Goal: Information Seeking & Learning: Check status

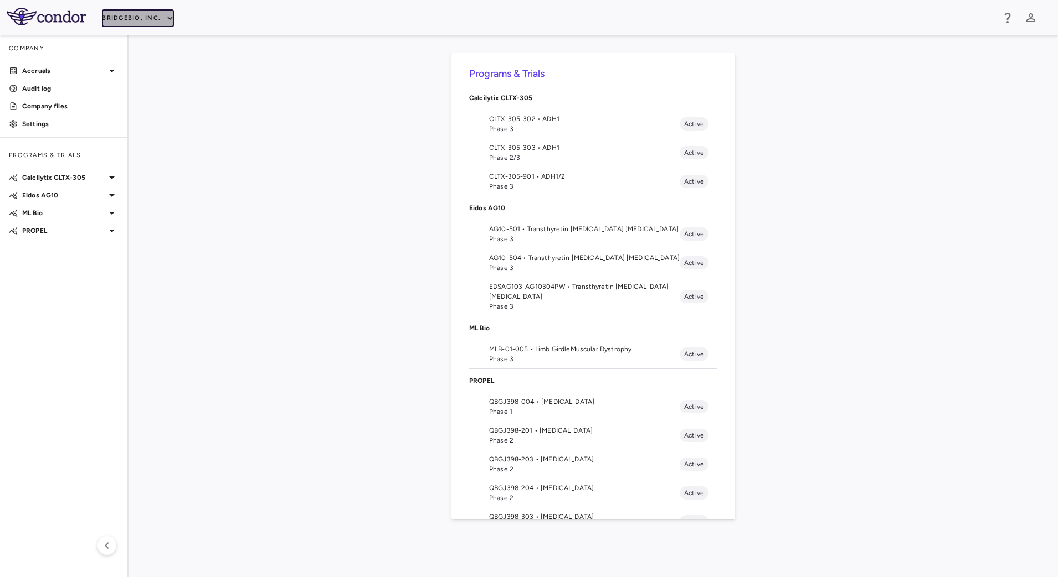
click at [154, 13] on button "BridgeBio, Inc." at bounding box center [138, 18] width 72 height 18
click at [144, 43] on li "Acelyrin" at bounding box center [148, 40] width 92 height 17
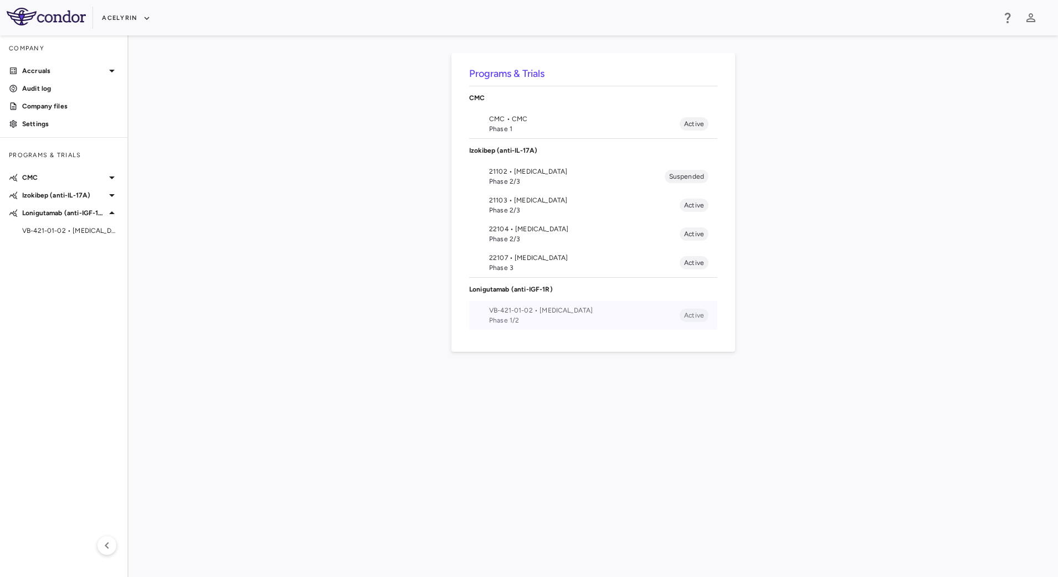
click at [490, 306] on span "VB-421-01-02 • [MEDICAL_DATA]" at bounding box center [584, 311] width 190 height 10
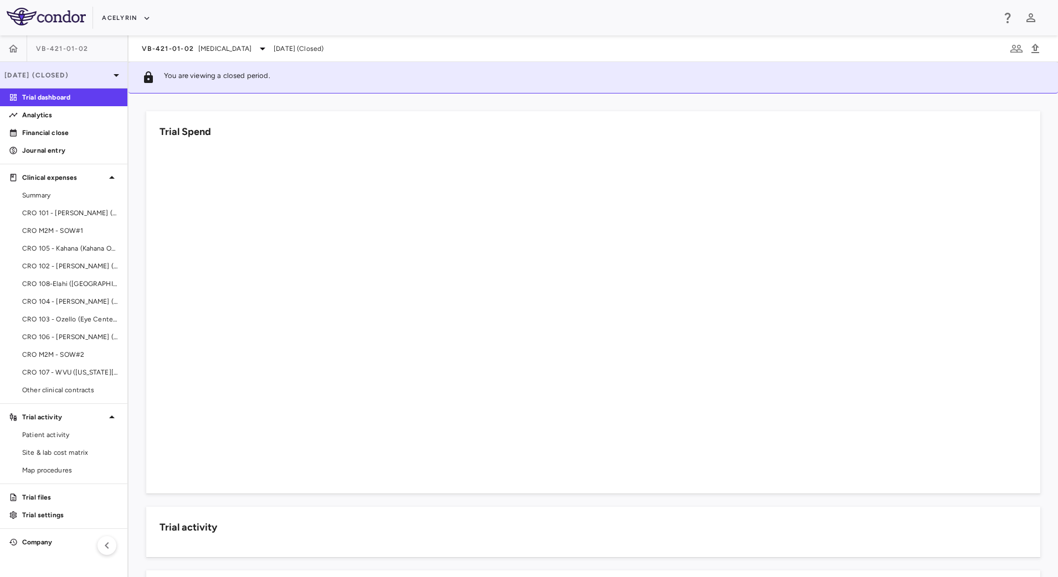
click at [111, 77] on icon at bounding box center [116, 75] width 13 height 13
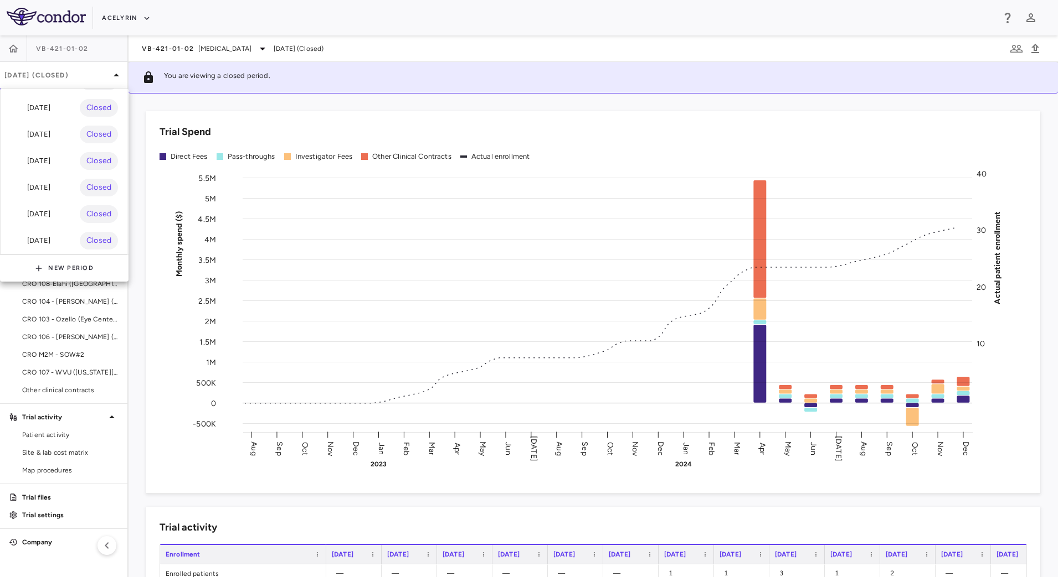
scroll to position [245, 0]
click at [78, 228] on div "2023" at bounding box center [64, 241] width 126 height 27
click at [54, 228] on div "[DATE] Closed" at bounding box center [64, 241] width 126 height 27
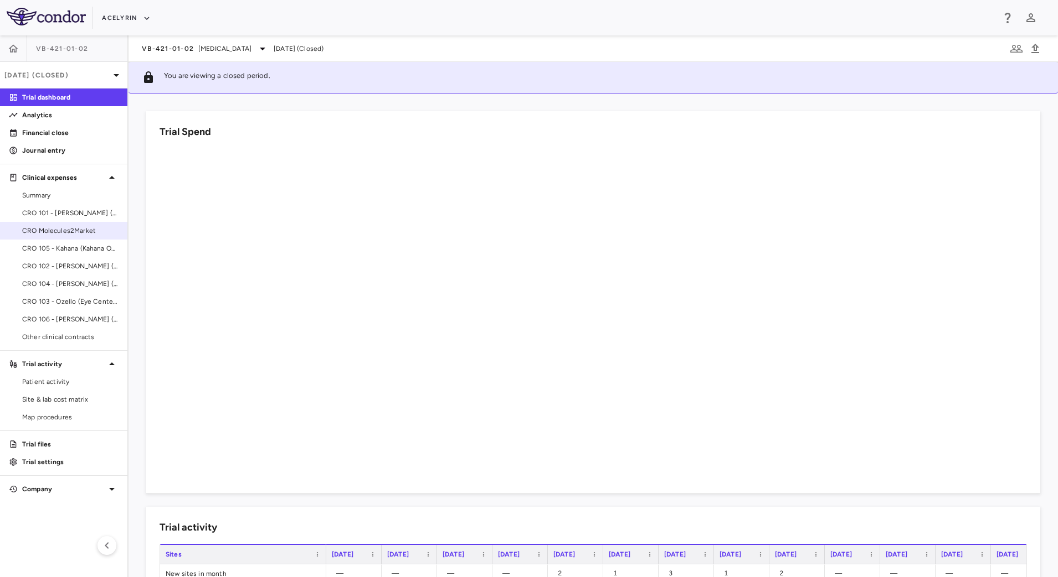
drag, startPoint x: 76, startPoint y: 228, endPoint x: 90, endPoint y: 233, distance: 14.4
click at [76, 228] on span "CRO Molecules2Market" at bounding box center [70, 231] width 96 height 10
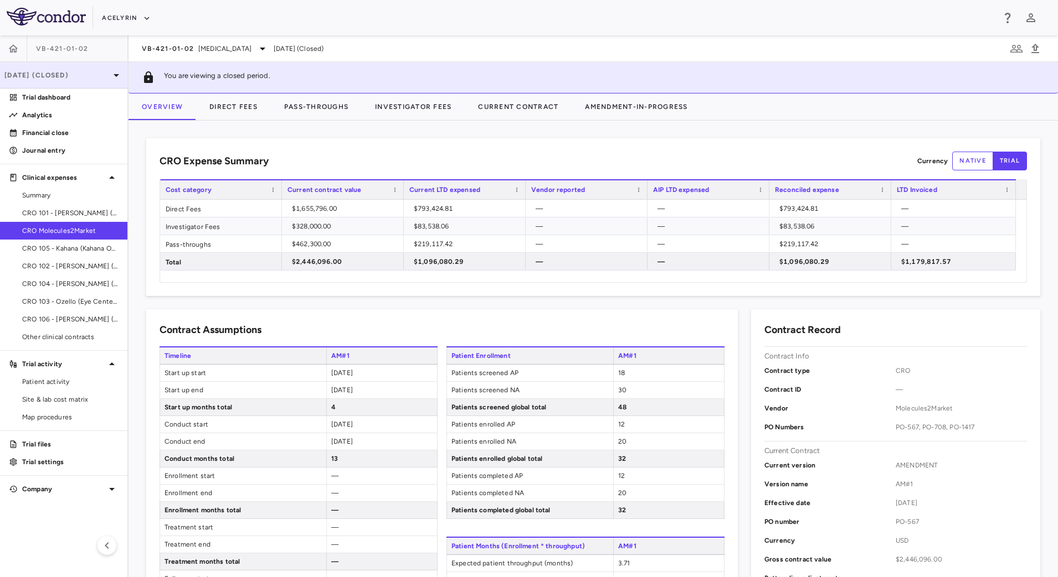
click at [100, 73] on p "[DATE] (Closed)" at bounding box center [56, 75] width 105 height 10
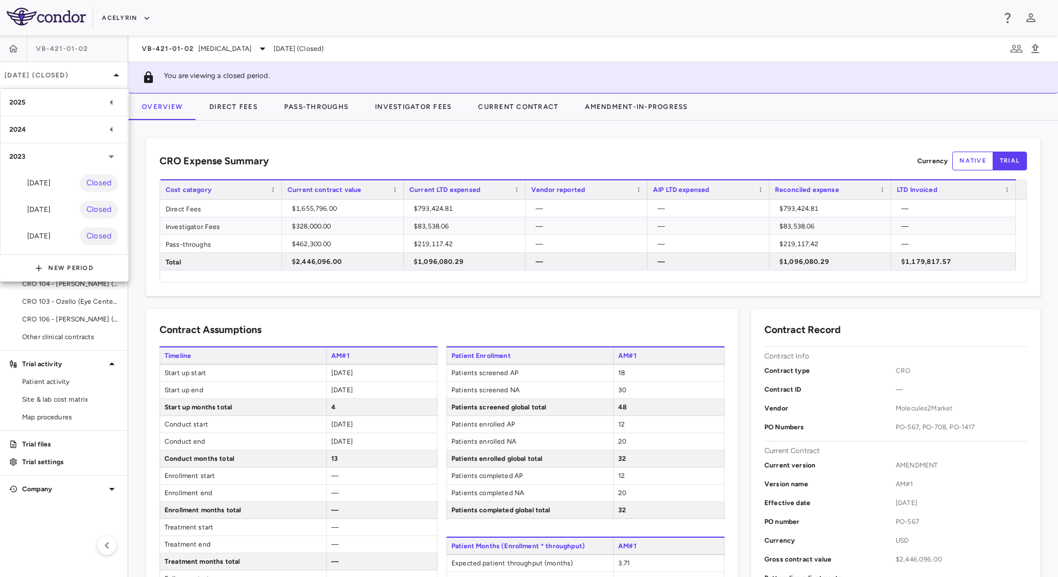
scroll to position [86, 0]
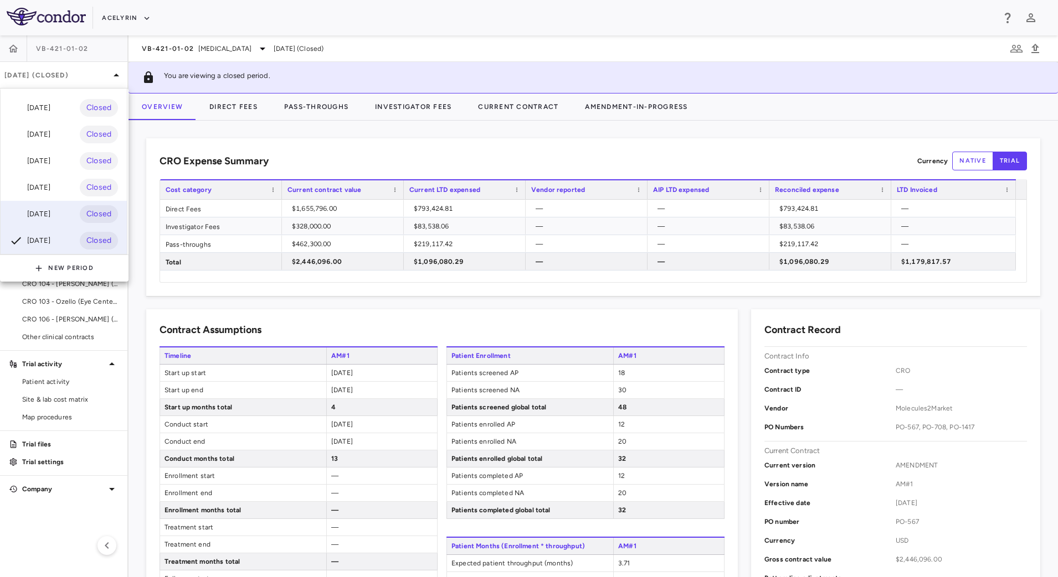
click at [63, 203] on div "[DATE] Closed" at bounding box center [64, 214] width 126 height 27
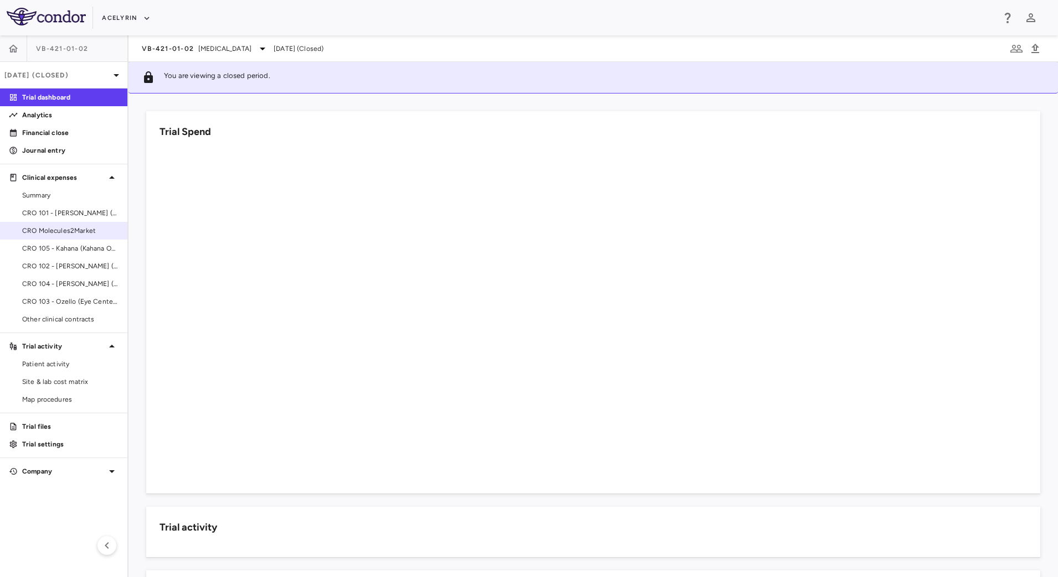
click at [70, 231] on span "CRO Molecules2Market" at bounding box center [70, 231] width 96 height 10
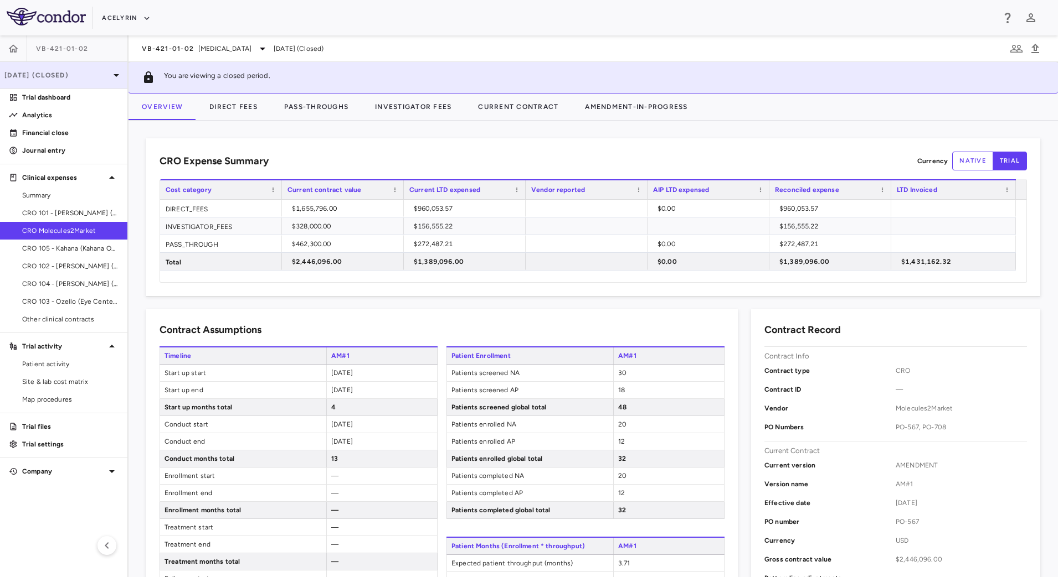
click at [69, 78] on p "[DATE] (Closed)" at bounding box center [56, 75] width 105 height 10
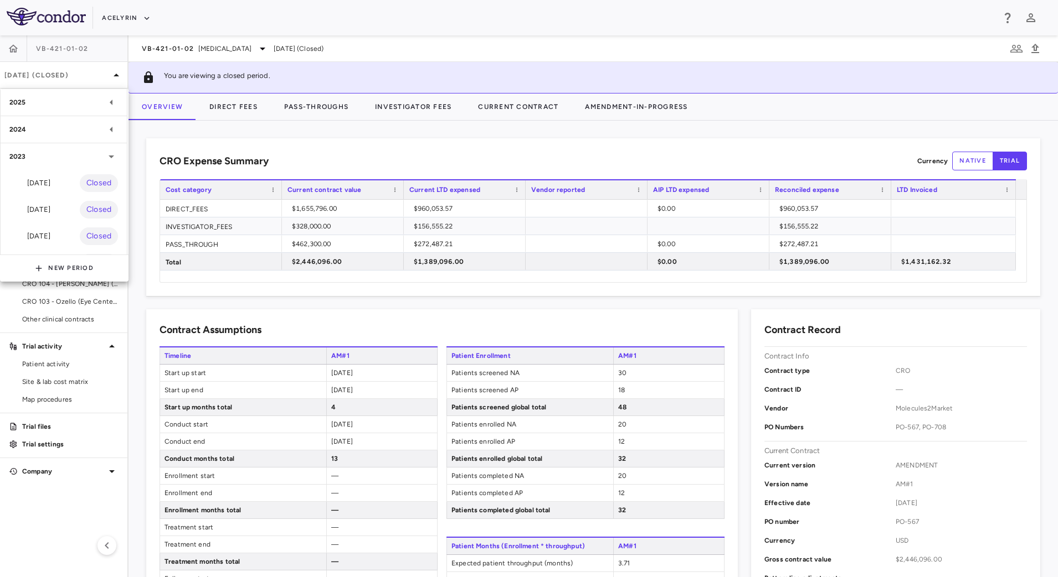
scroll to position [86, 0]
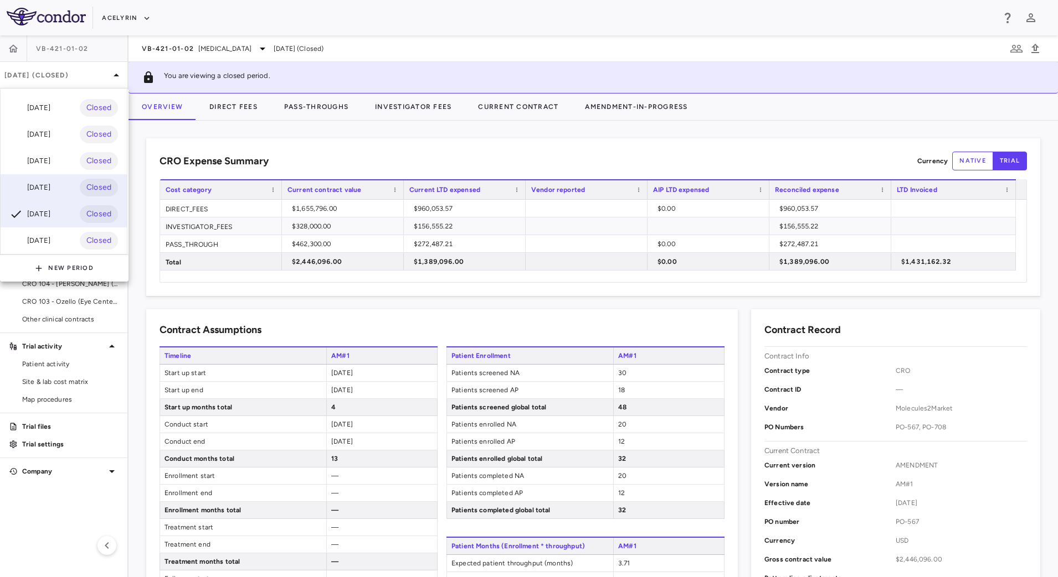
click at [50, 181] on div "[DATE]" at bounding box center [29, 187] width 41 height 13
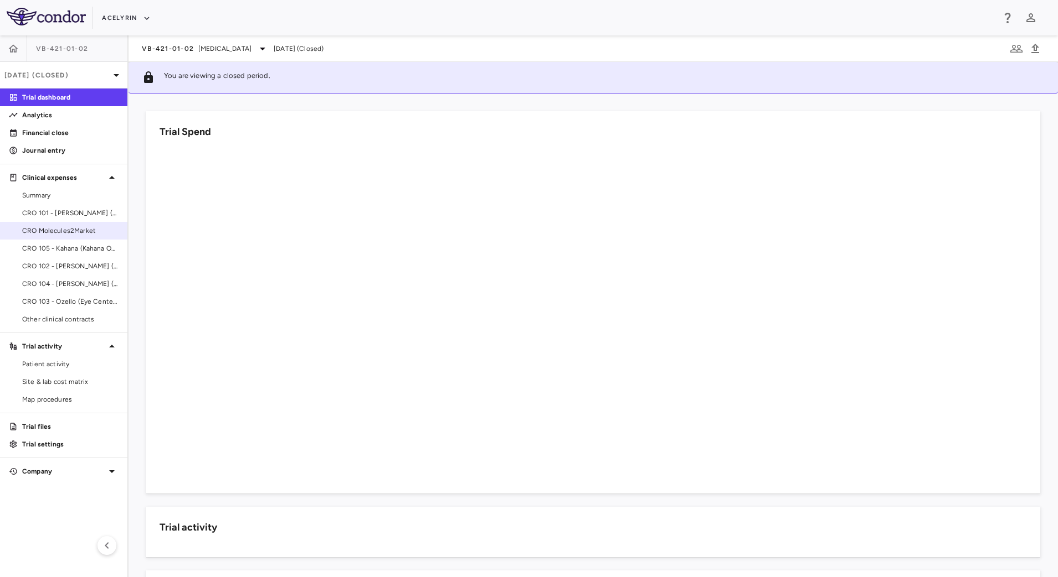
click at [89, 224] on link "CRO Molecules2Market" at bounding box center [63, 231] width 127 height 17
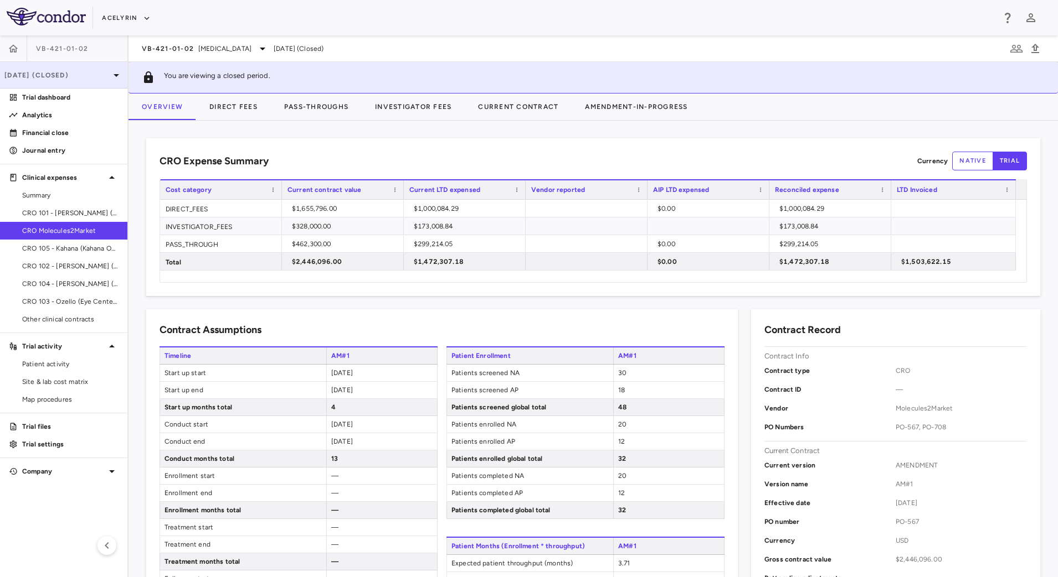
click at [93, 75] on p "[DATE] (Closed)" at bounding box center [56, 75] width 105 height 10
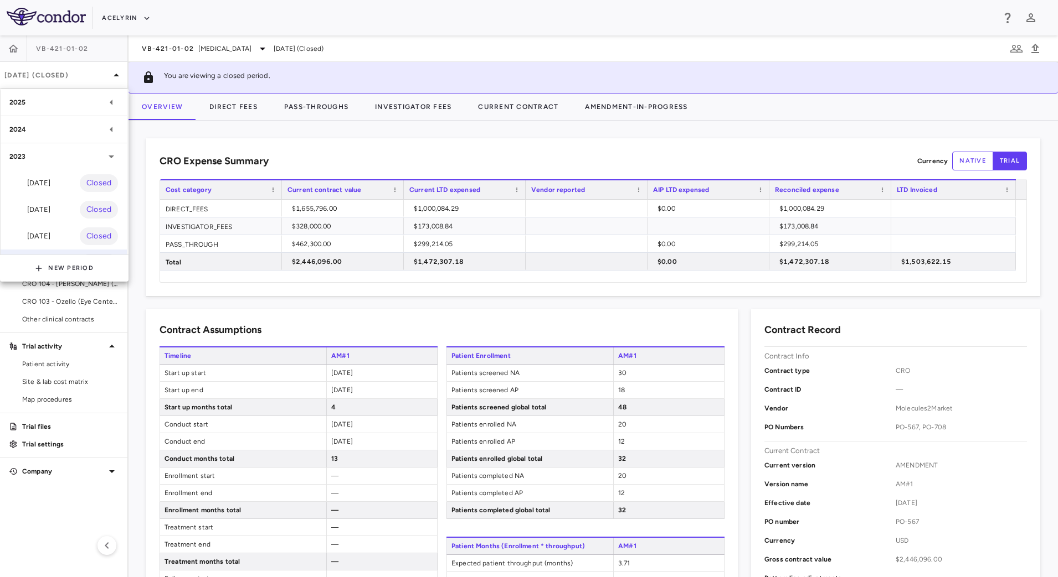
scroll to position [86, 0]
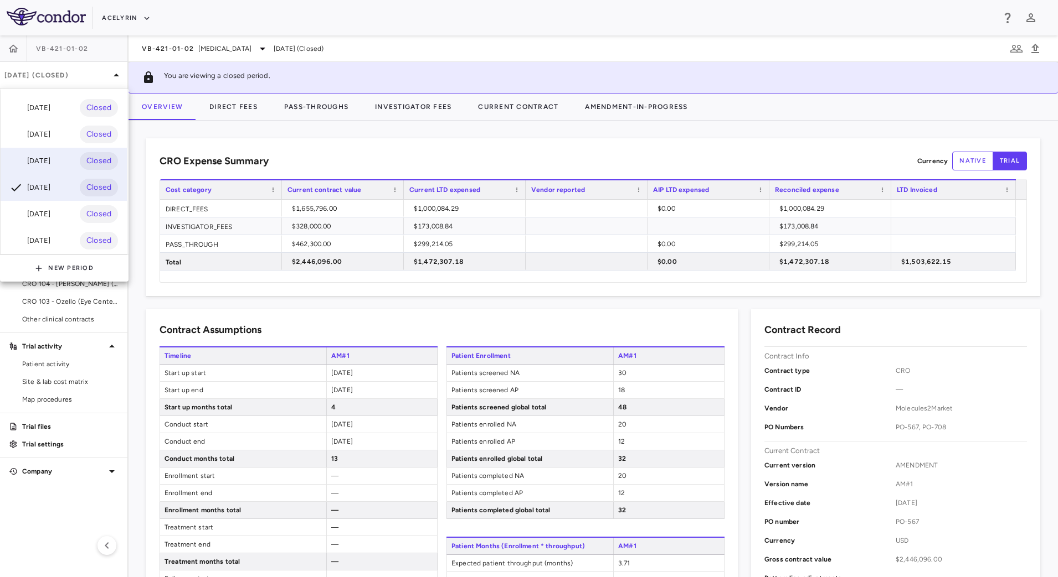
click at [50, 154] on div "[DATE]" at bounding box center [29, 160] width 41 height 13
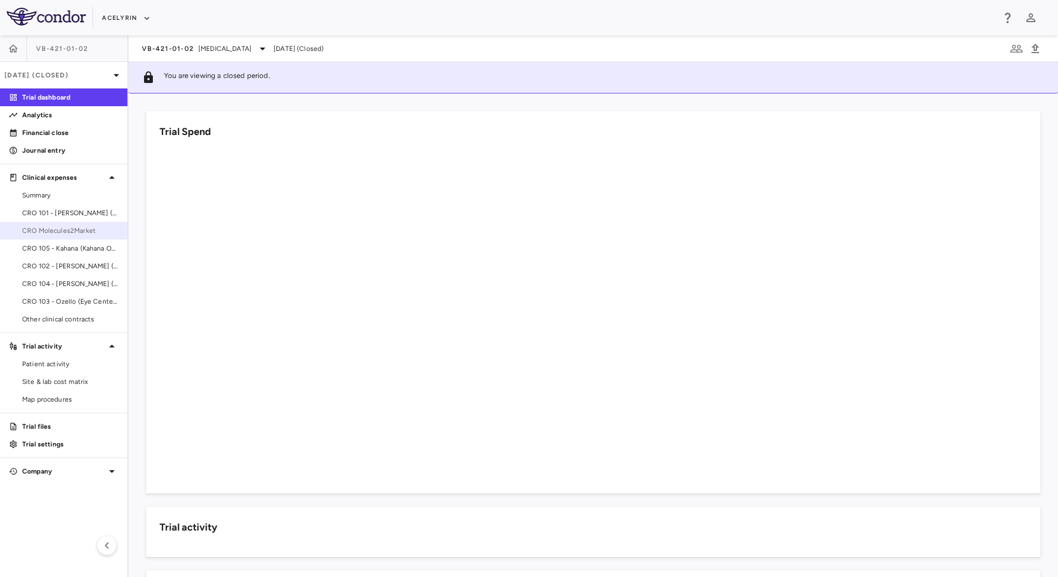
click at [72, 227] on span "CRO Molecules2Market" at bounding box center [70, 231] width 96 height 10
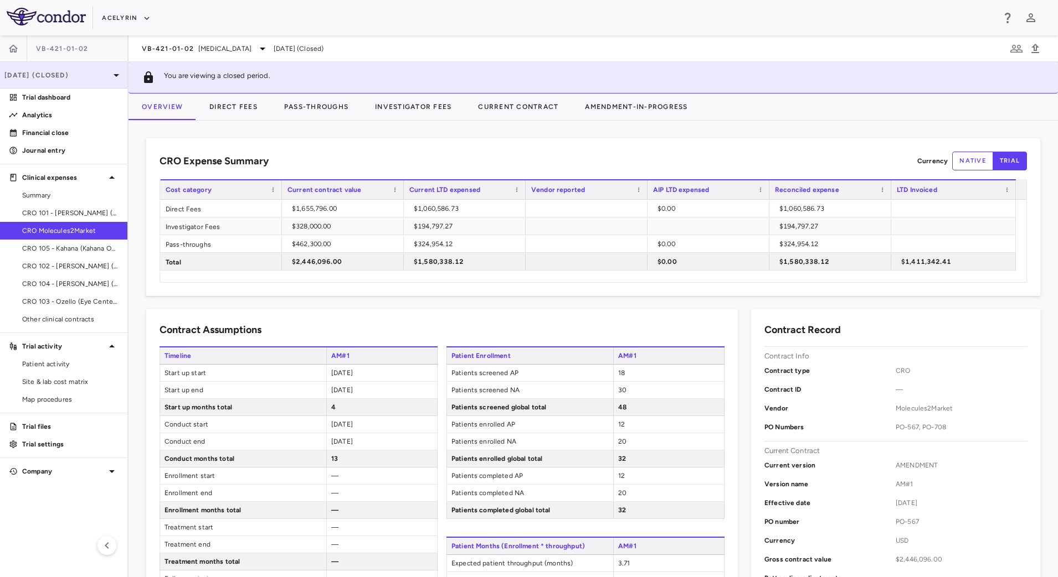
click at [84, 82] on div "[DATE] (Closed)" at bounding box center [63, 75] width 127 height 27
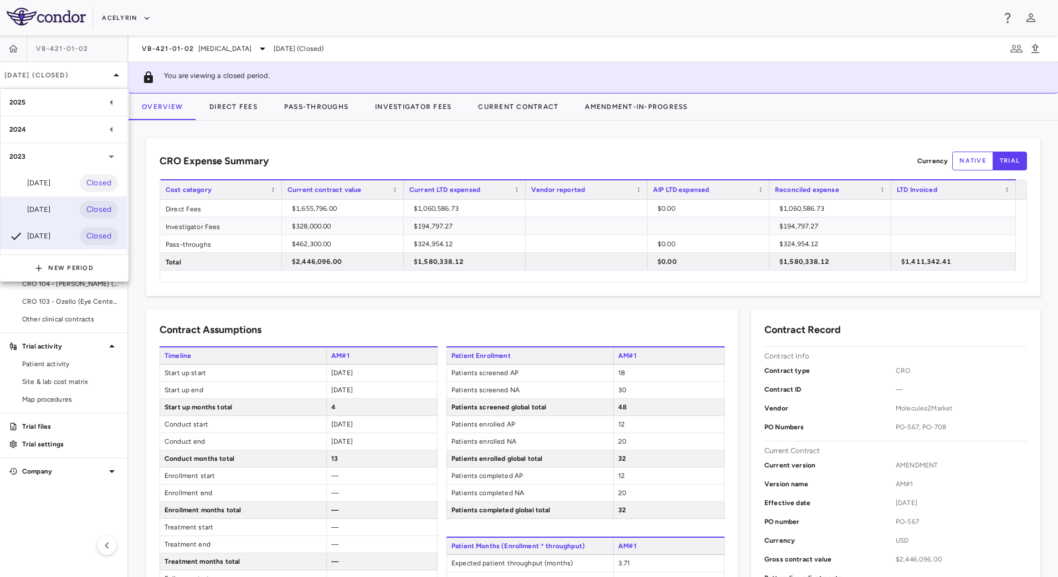
click at [38, 215] on div "[DATE]" at bounding box center [29, 209] width 41 height 13
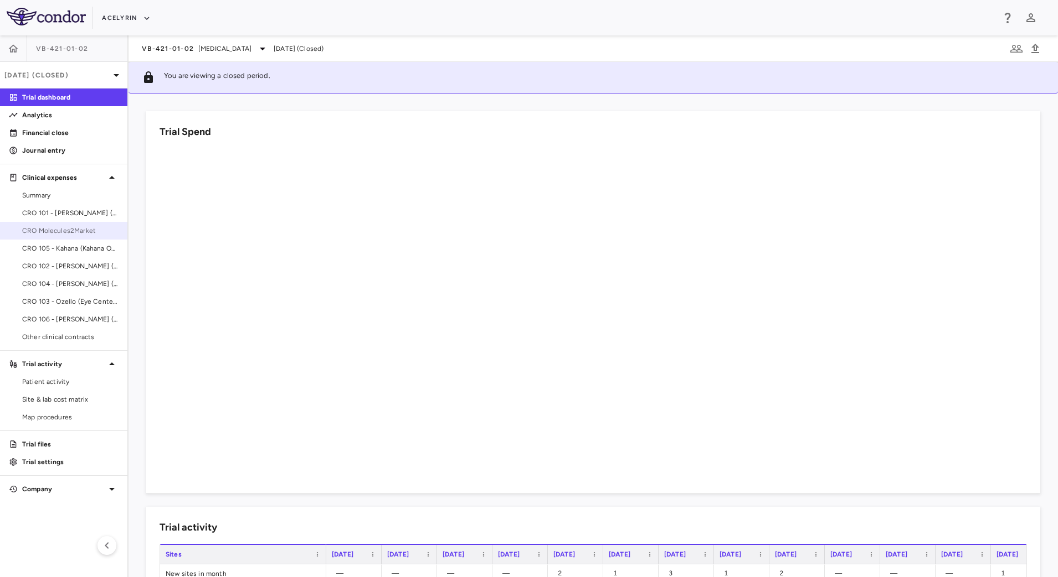
click at [77, 229] on span "CRO Molecules2Market" at bounding box center [70, 231] width 96 height 10
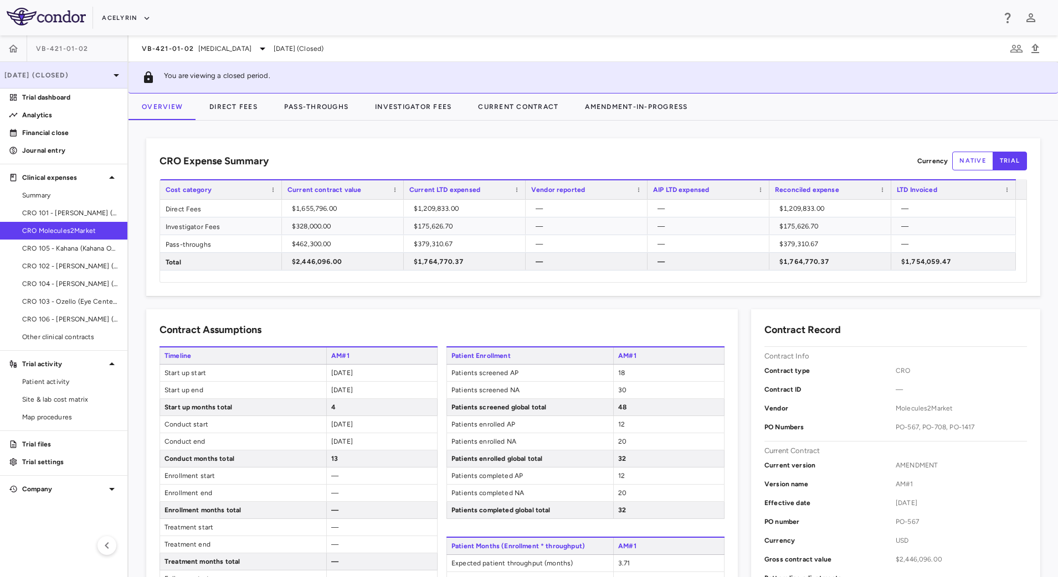
click at [78, 71] on p "[DATE] (Closed)" at bounding box center [56, 75] width 105 height 10
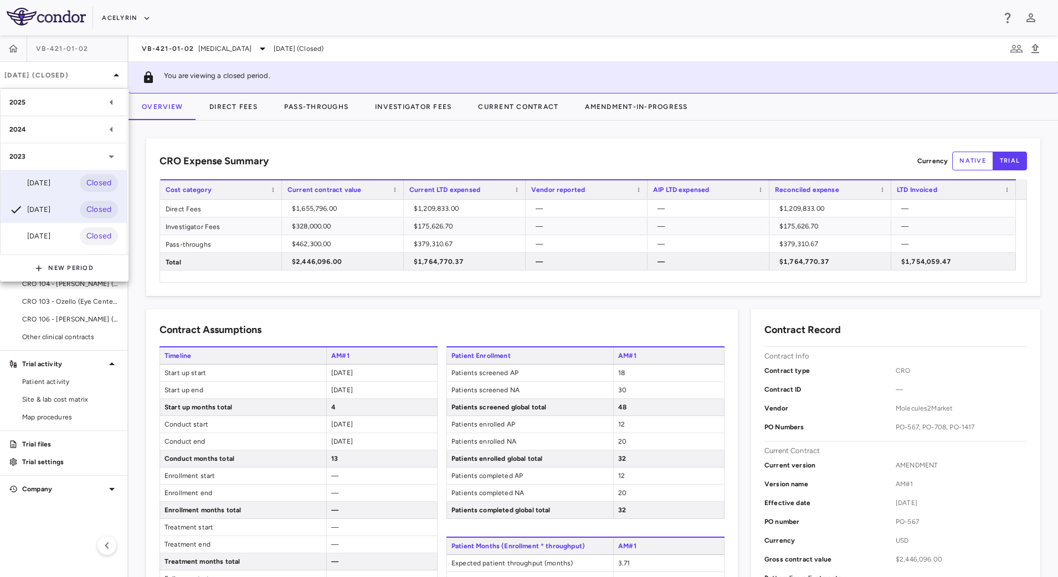
click at [50, 183] on div "[DATE]" at bounding box center [29, 183] width 41 height 13
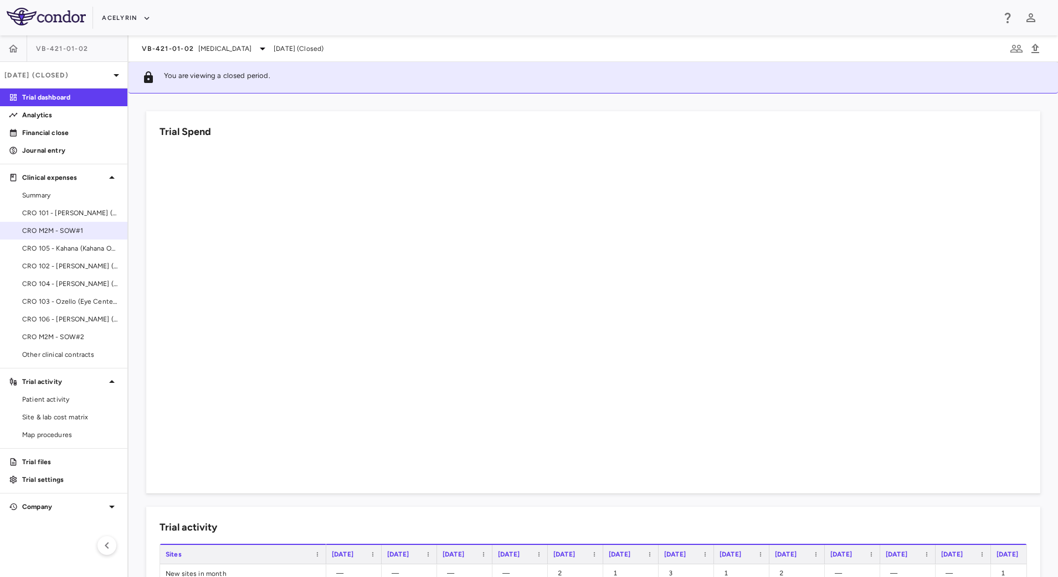
click at [89, 229] on span "CRO M2M - SOW#1" at bounding box center [70, 231] width 96 height 10
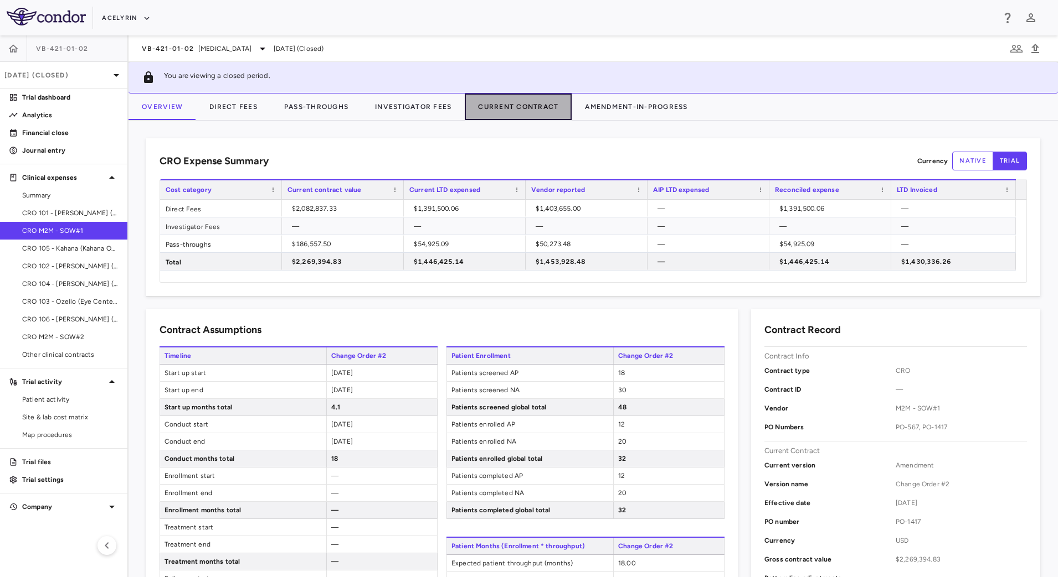
click at [489, 109] on button "Current Contract" at bounding box center [518, 107] width 107 height 27
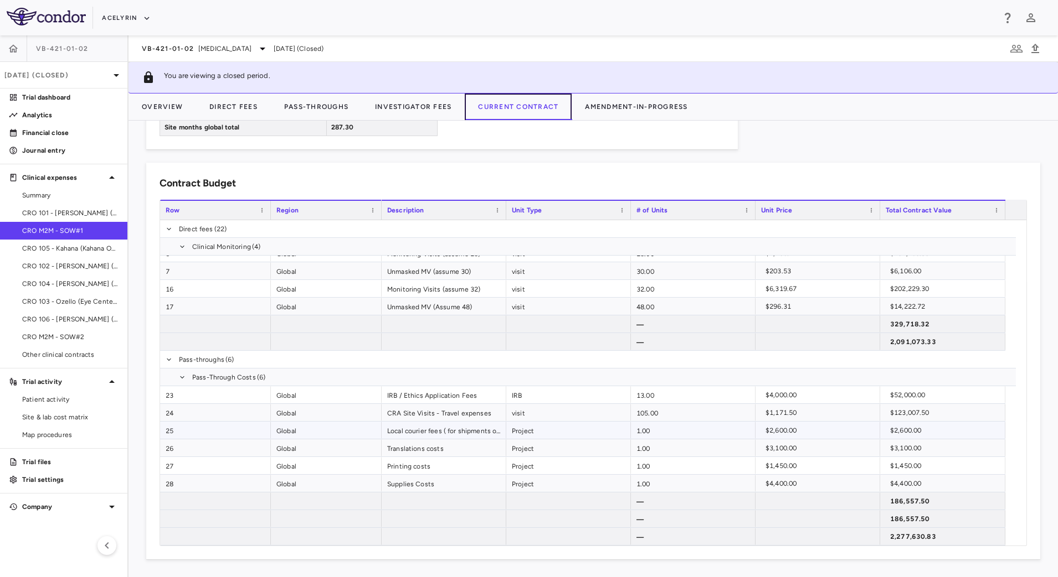
scroll to position [436, 0]
click at [243, 105] on button "Direct Fees" at bounding box center [233, 107] width 75 height 27
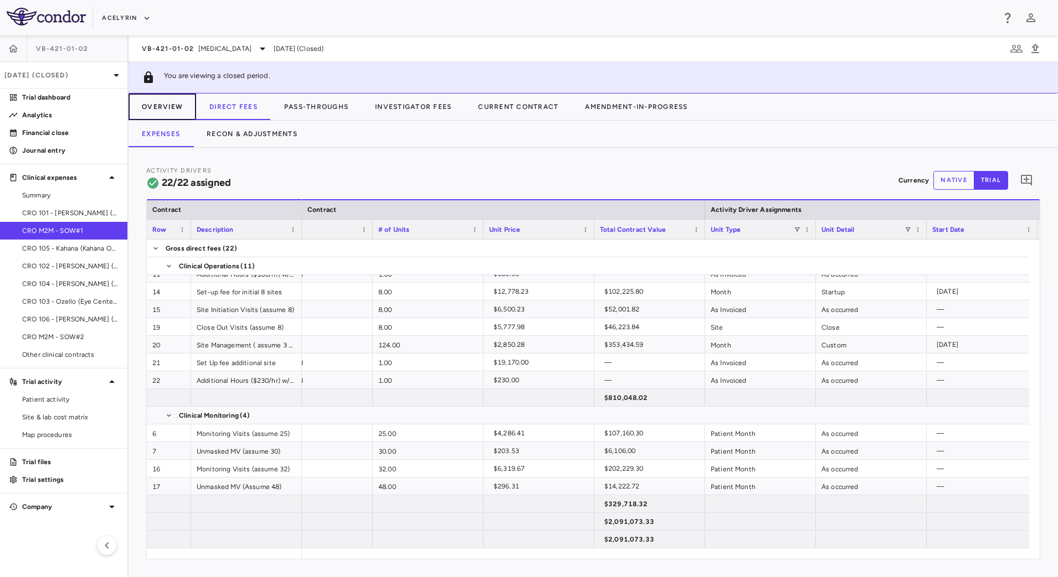
click at [157, 107] on button "Overview" at bounding box center [162, 107] width 68 height 27
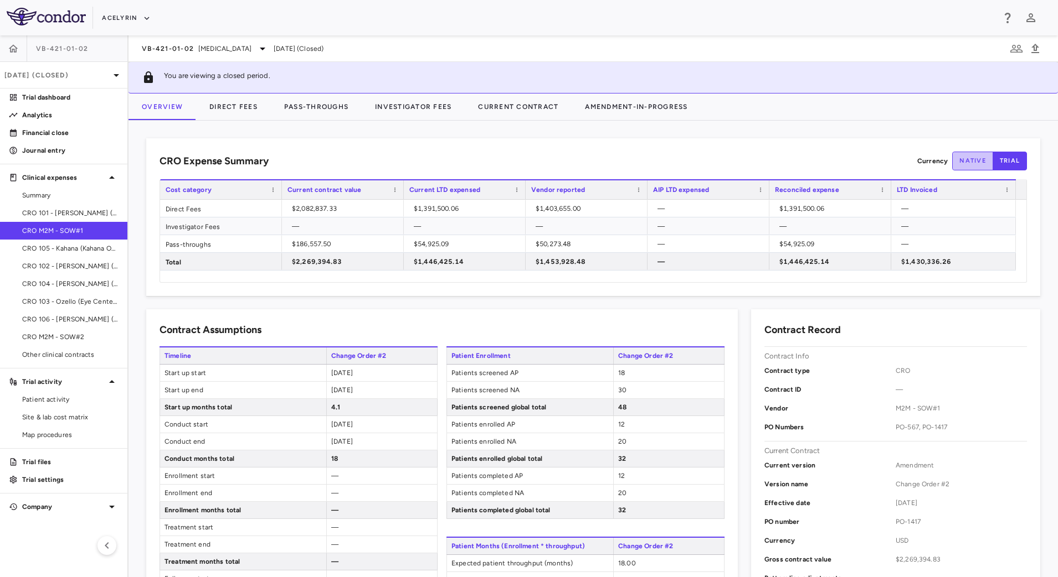
click at [963, 154] on button "native" at bounding box center [972, 161] width 41 height 19
click at [328, 208] on div "$2,082,837.33" at bounding box center [345, 209] width 106 height 18
click at [241, 109] on button "Direct Fees" at bounding box center [233, 107] width 75 height 27
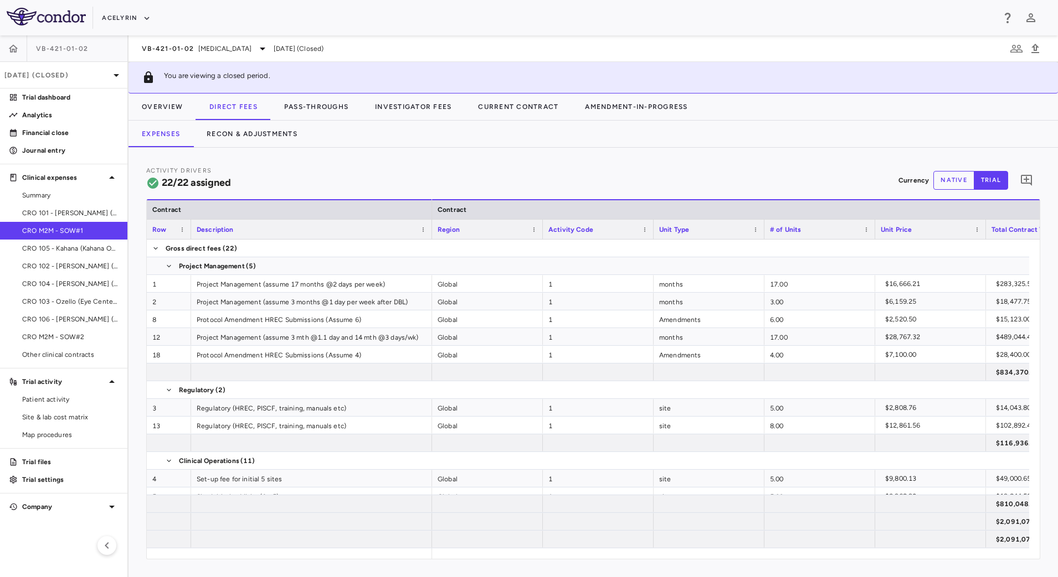
drag, startPoint x: 325, startPoint y: 225, endPoint x: 431, endPoint y: 229, distance: 105.8
click at [431, 229] on div at bounding box center [431, 229] width 4 height 19
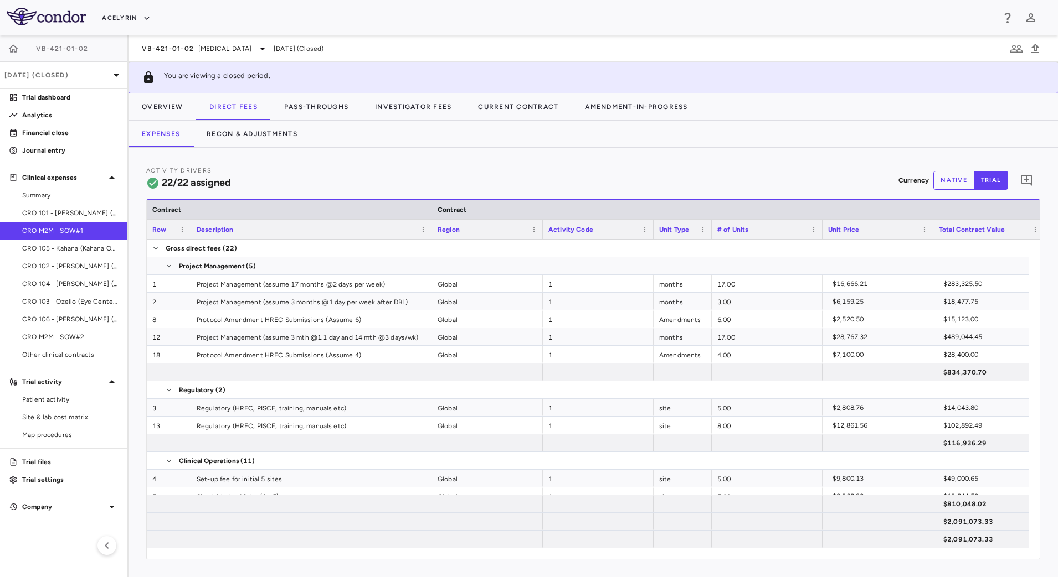
drag, startPoint x: 763, startPoint y: 235, endPoint x: 710, endPoint y: 232, distance: 52.7
click at [710, 232] on div at bounding box center [711, 229] width 4 height 19
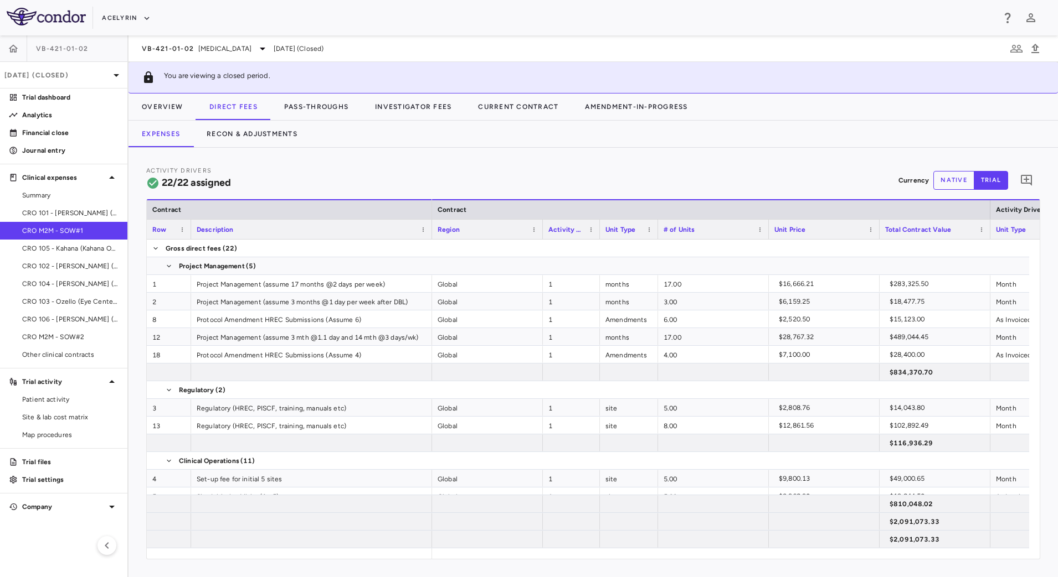
drag, startPoint x: 652, startPoint y: 236, endPoint x: 598, endPoint y: 238, distance: 53.8
click at [598, 238] on div at bounding box center [599, 229] width 4 height 19
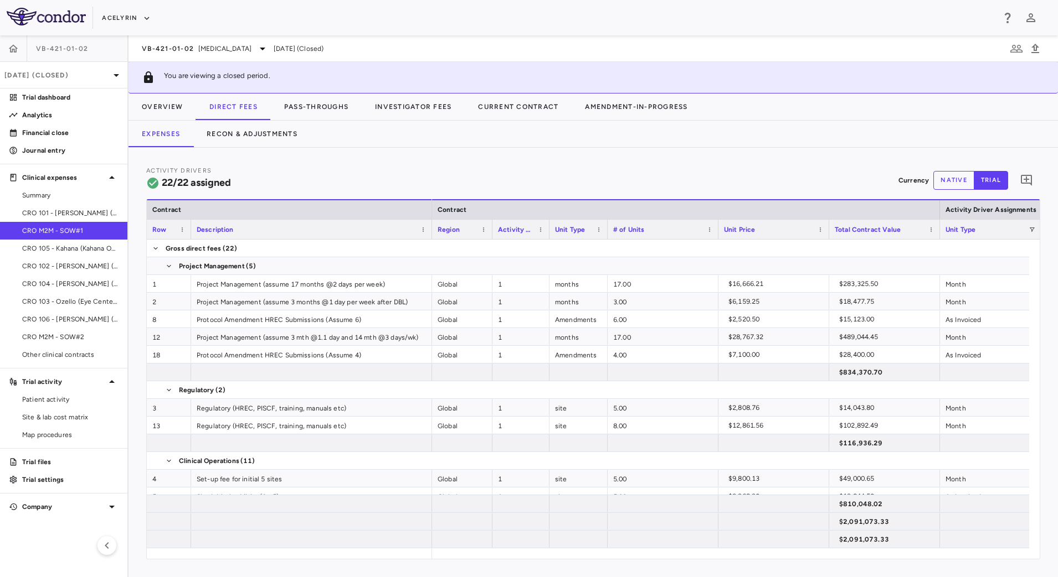
drag, startPoint x: 542, startPoint y: 235, endPoint x: 492, endPoint y: 236, distance: 50.4
click at [492, 236] on div at bounding box center [491, 229] width 4 height 19
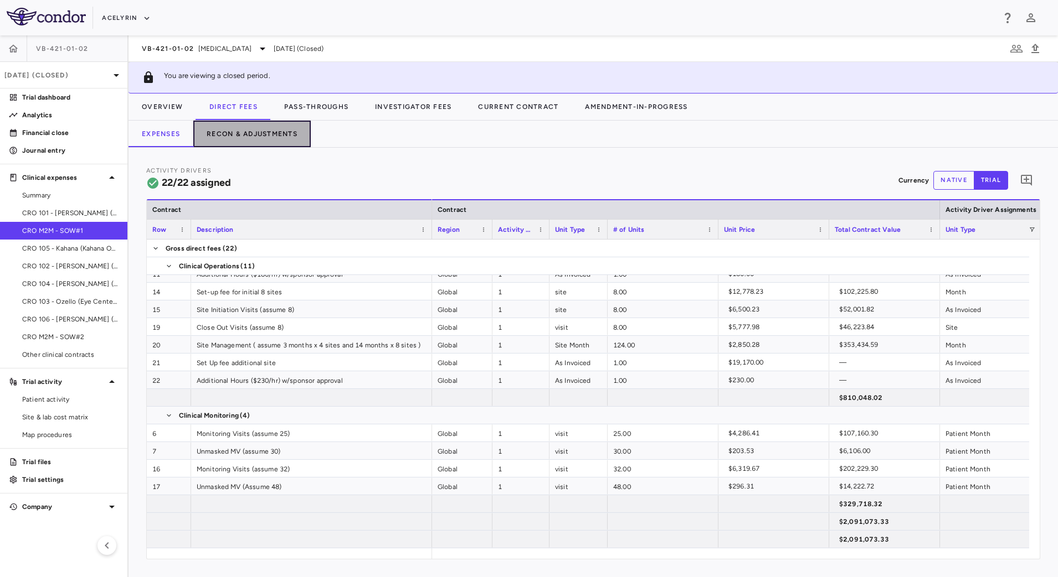
click at [269, 129] on button "Recon & Adjustments" at bounding box center [251, 134] width 117 height 27
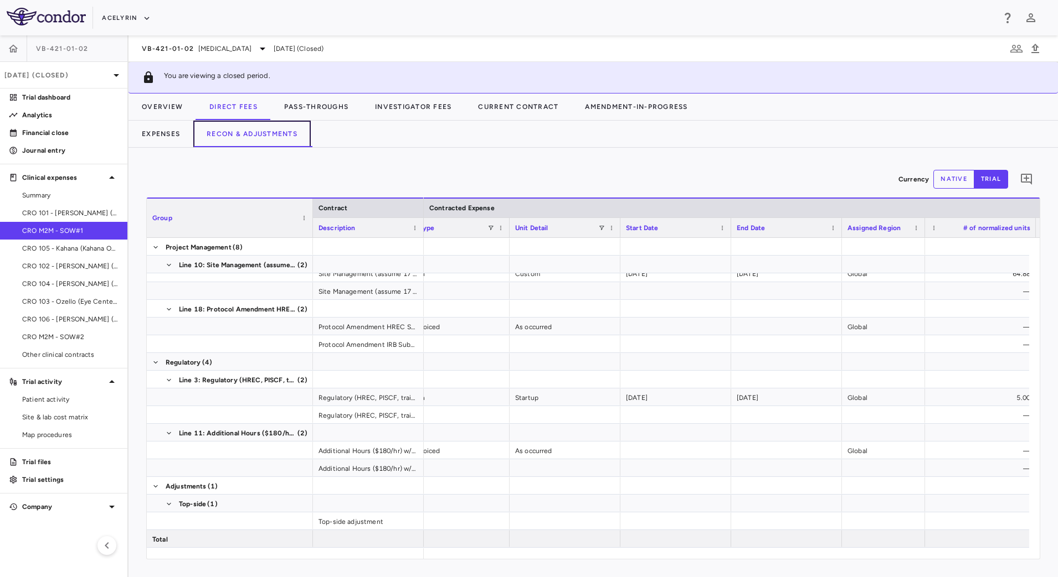
scroll to position [0, 386]
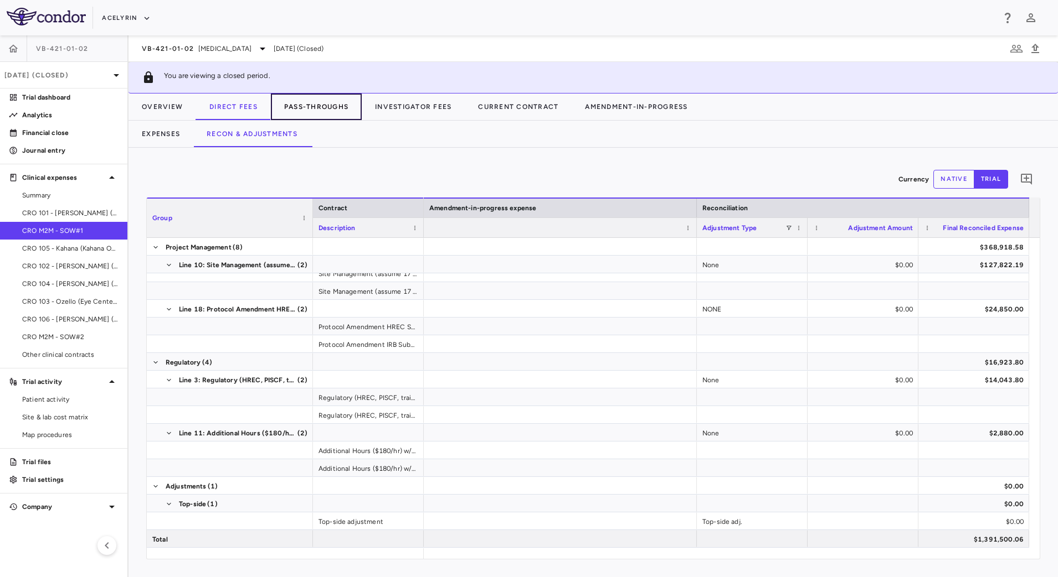
click at [331, 113] on button "Pass-Throughs" at bounding box center [316, 107] width 91 height 27
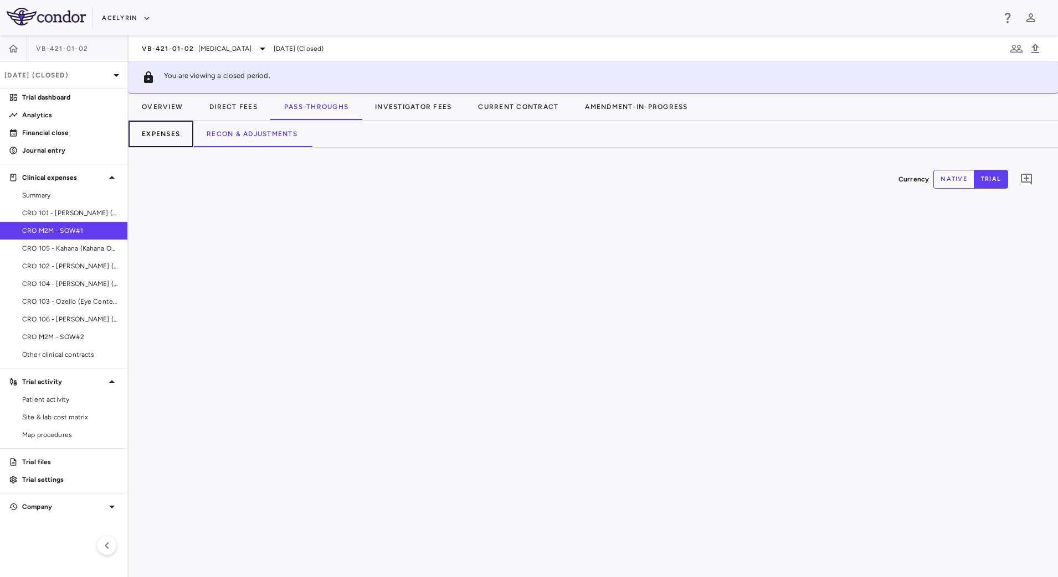
click at [161, 140] on button "Expenses" at bounding box center [160, 134] width 65 height 27
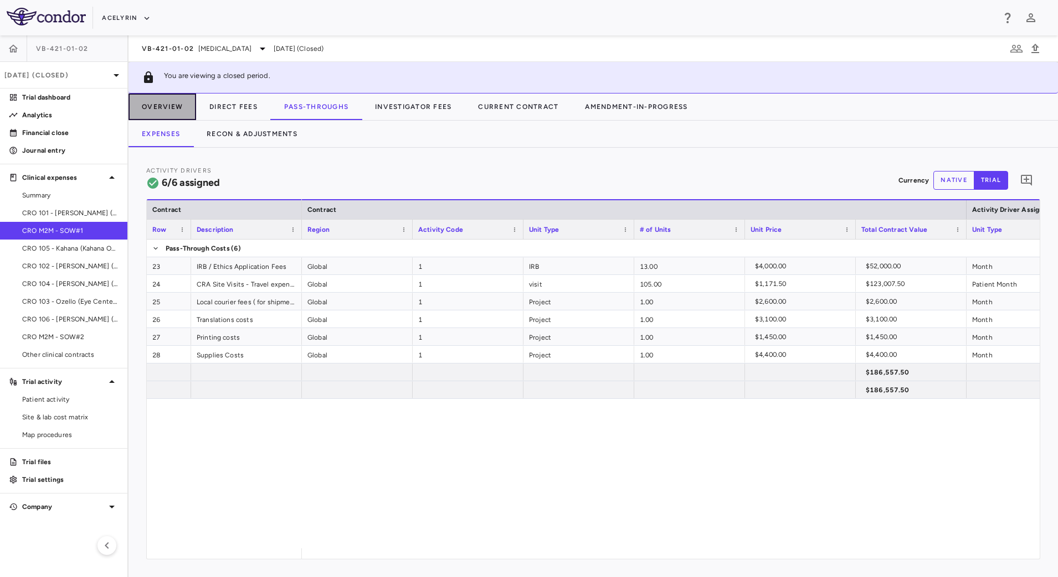
click at [167, 97] on button "Overview" at bounding box center [162, 107] width 68 height 27
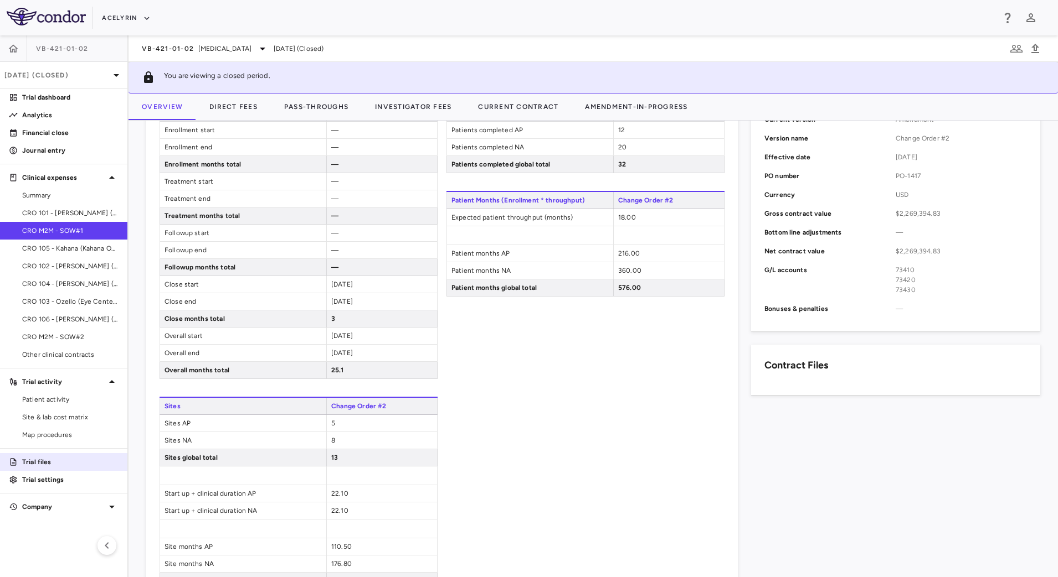
click at [55, 459] on p "Trial files" at bounding box center [70, 462] width 96 height 10
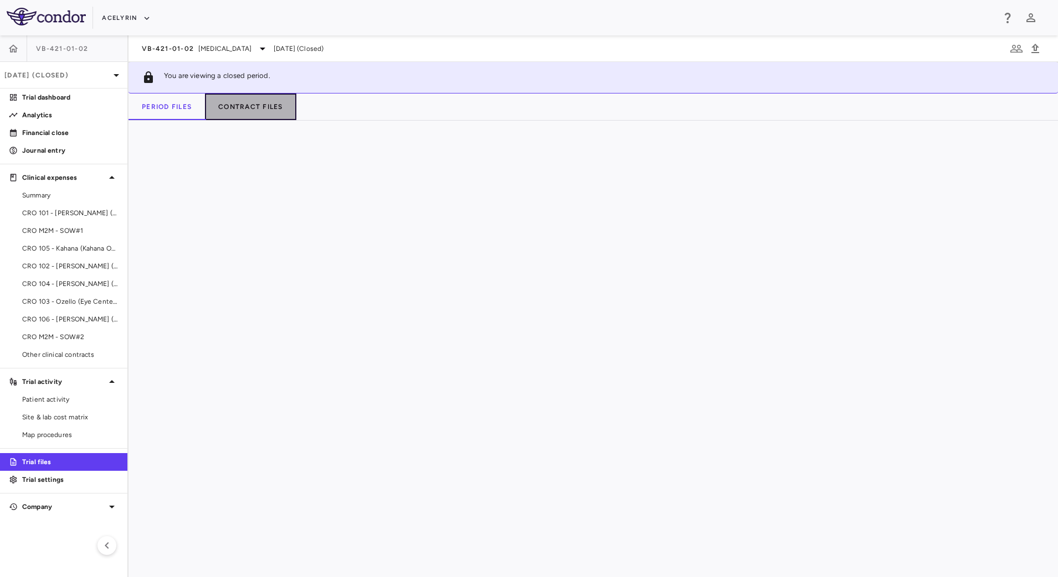
click at [281, 110] on button "Contract Files" at bounding box center [250, 107] width 91 height 27
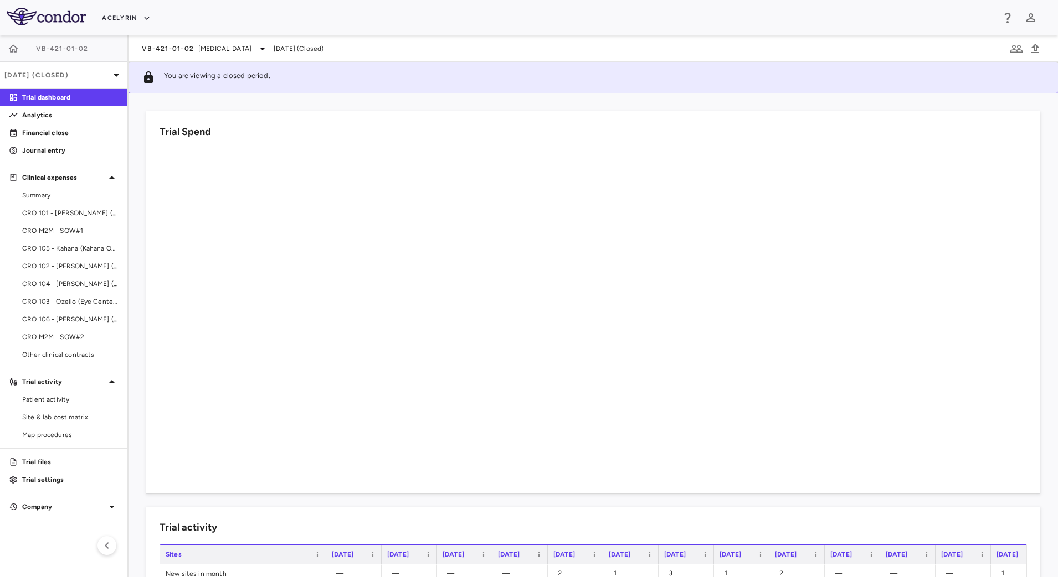
scroll to position [346, 0]
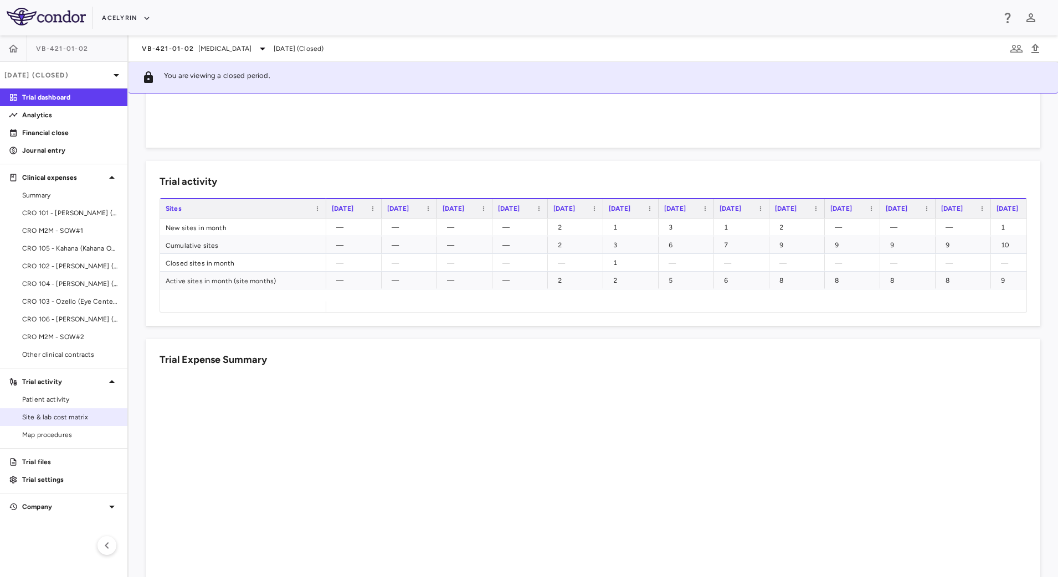
drag, startPoint x: 55, startPoint y: 461, endPoint x: 95, endPoint y: 410, distance: 64.7
click at [54, 461] on p "Trial files" at bounding box center [70, 462] width 96 height 10
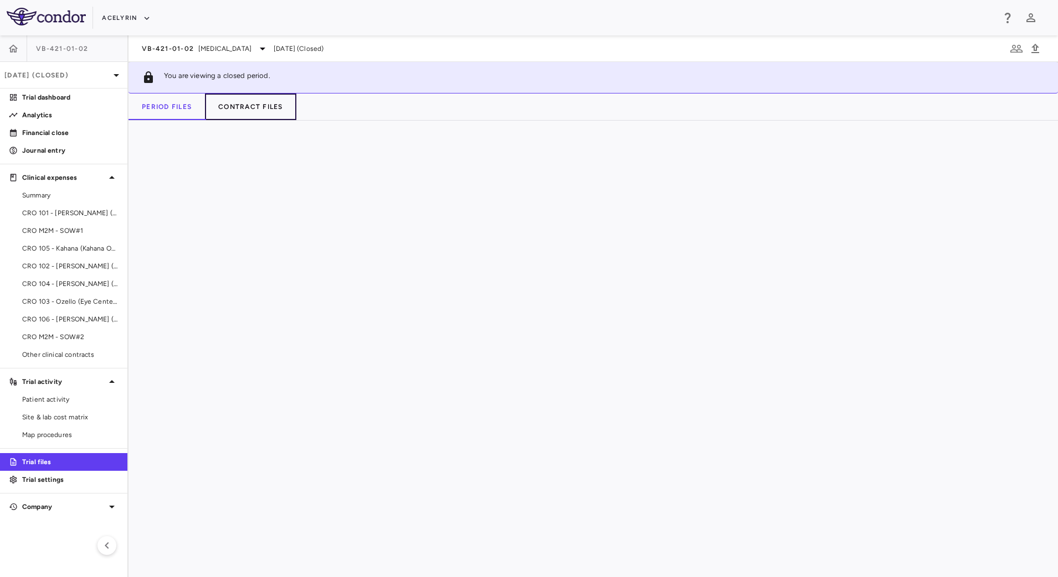
click at [254, 102] on button "Contract Files" at bounding box center [250, 107] width 91 height 27
click at [180, 110] on button "Period Files" at bounding box center [166, 107] width 76 height 27
click at [105, 83] on div "Dec 2023 (Closed)" at bounding box center [63, 75] width 127 height 27
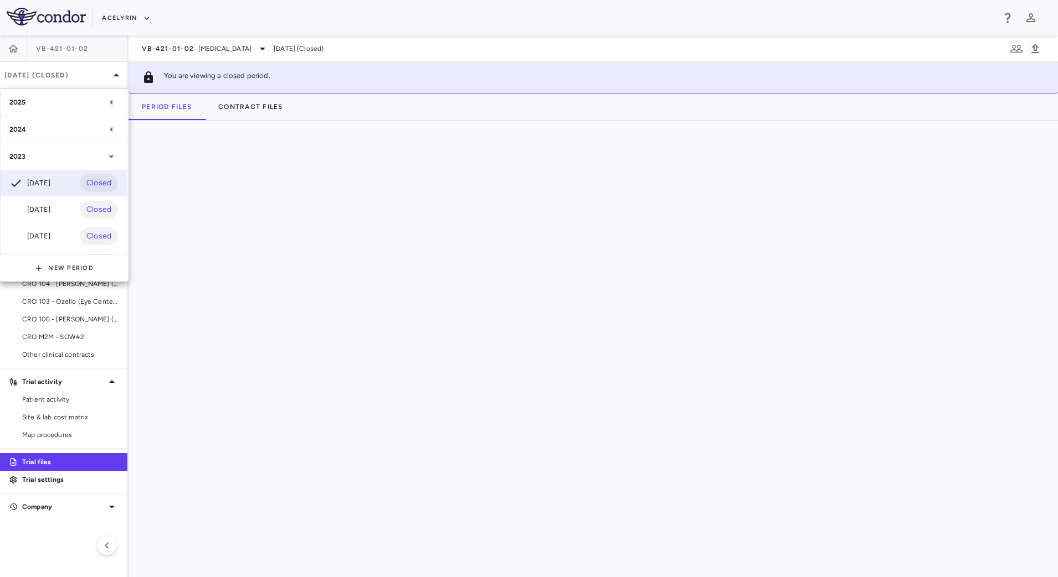
click at [25, 152] on div "2023" at bounding box center [56, 157] width 95 height 10
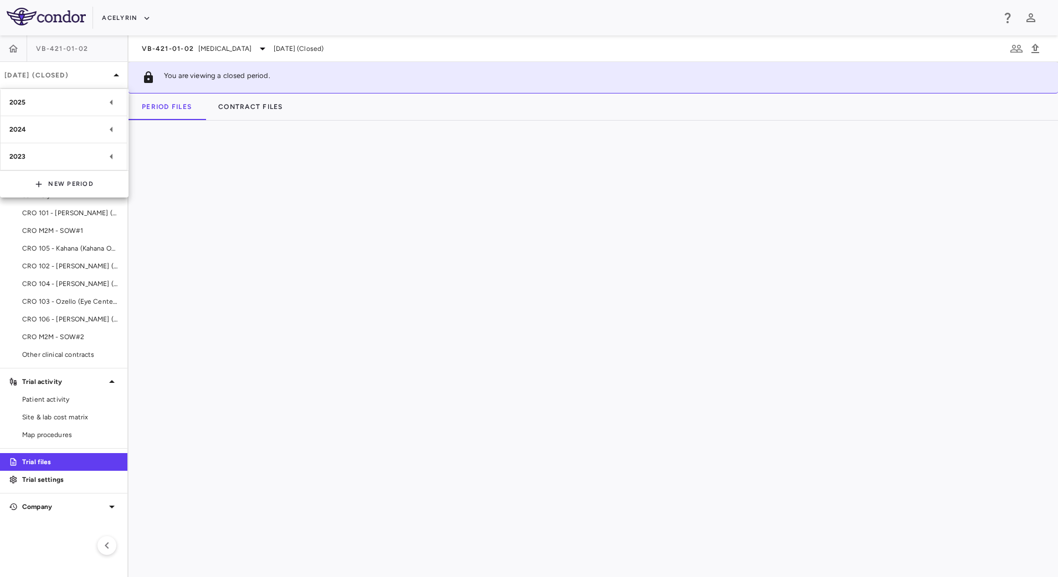
click at [70, 128] on div "2024" at bounding box center [56, 130] width 95 height 10
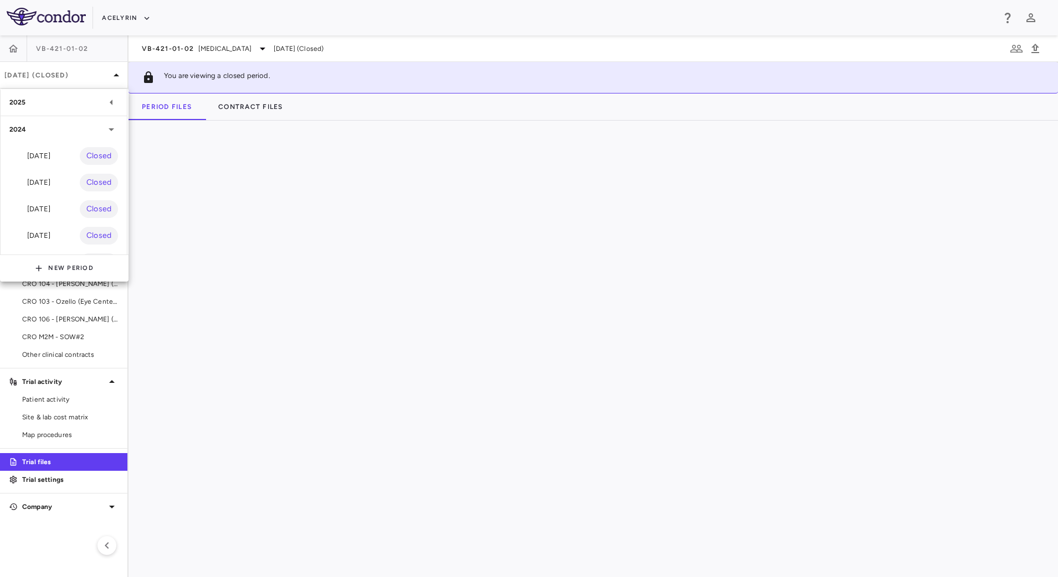
scroll to position [245, 0]
click at [60, 203] on div "Jan 2024 Closed" at bounding box center [64, 213] width 126 height 27
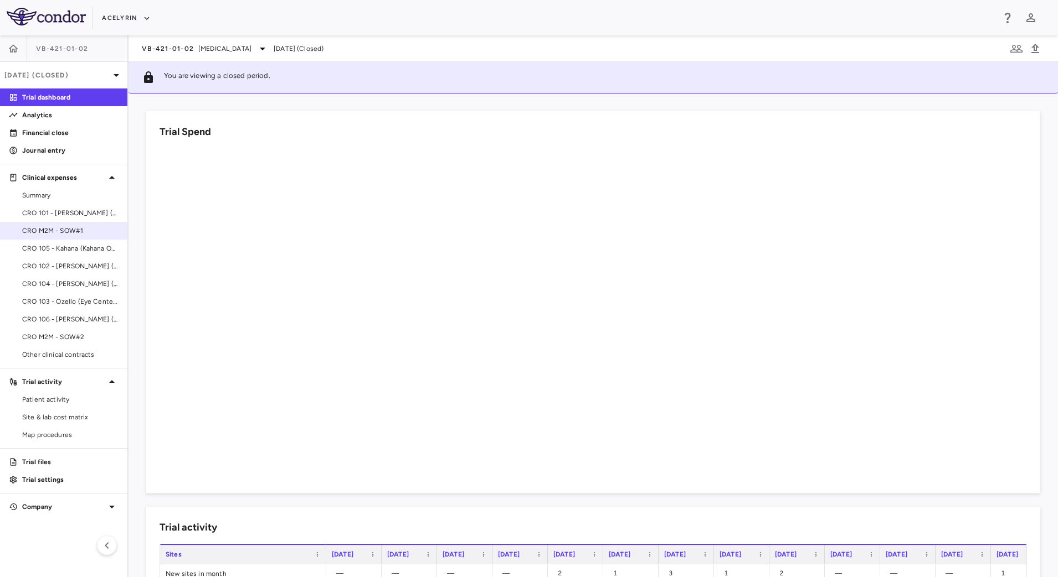
click at [42, 230] on span "CRO M2M - SOW#1" at bounding box center [70, 231] width 96 height 10
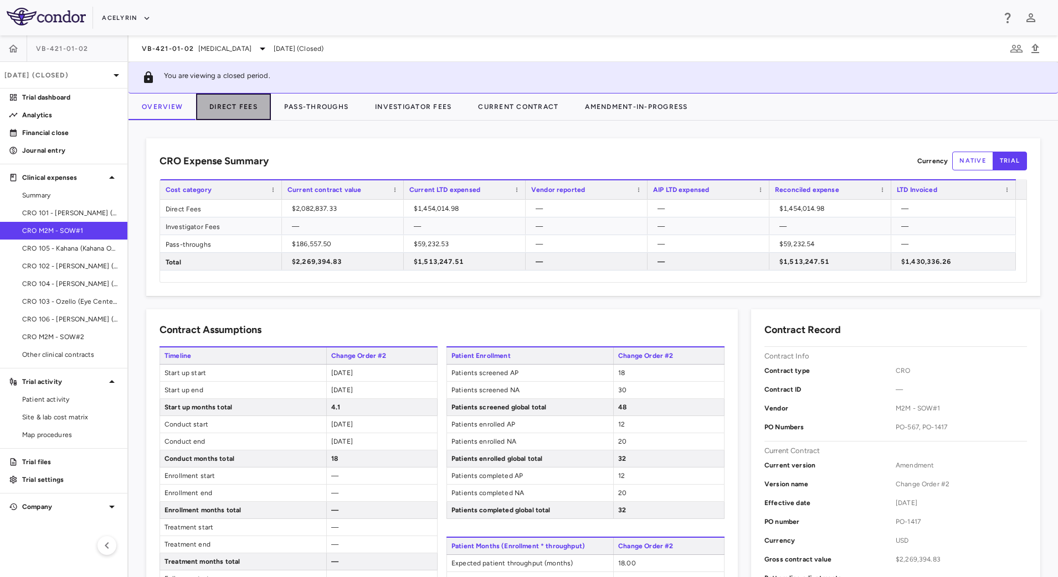
click at [234, 108] on button "Direct Fees" at bounding box center [233, 107] width 75 height 27
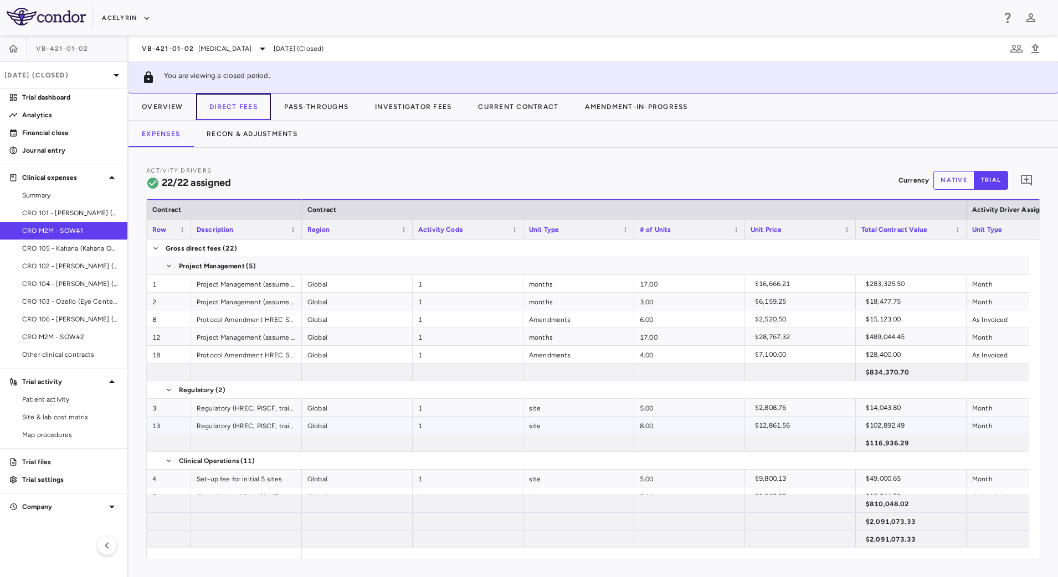
scroll to position [276, 0]
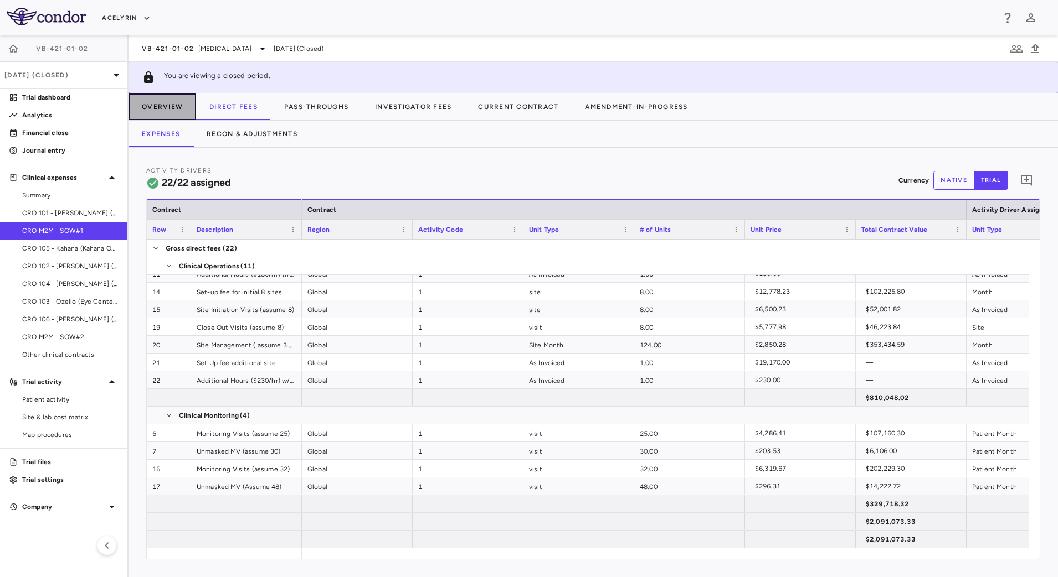
click at [182, 101] on button "Overview" at bounding box center [162, 107] width 68 height 27
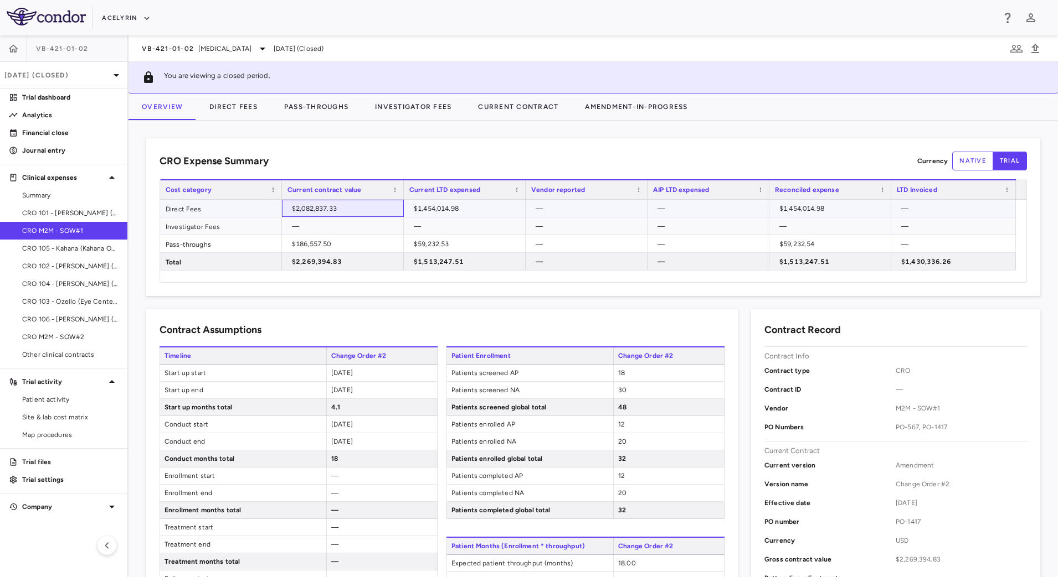
click at [326, 207] on div "$2,082,837.33" at bounding box center [345, 209] width 106 height 18
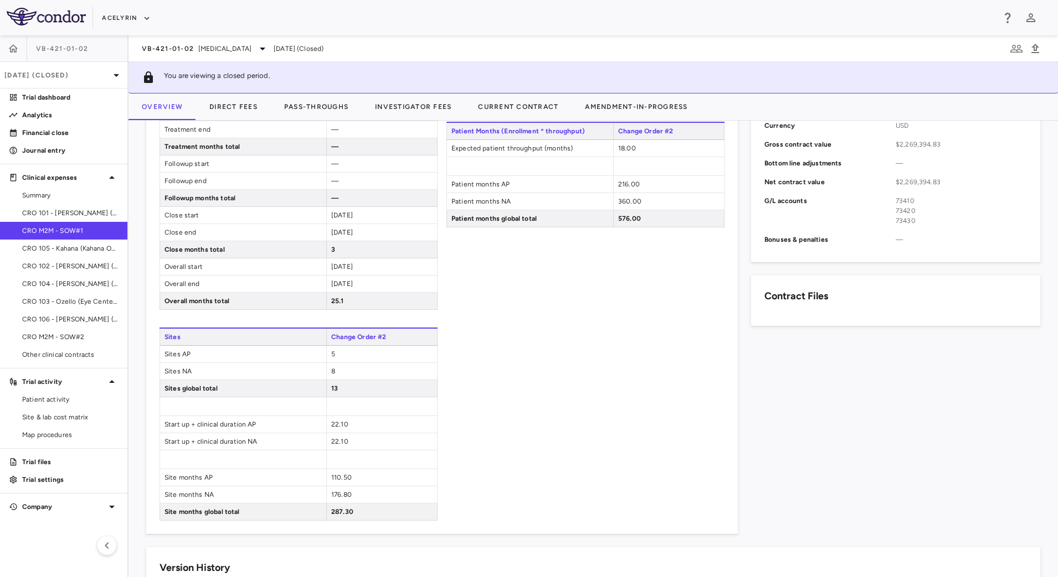
scroll to position [558, 0]
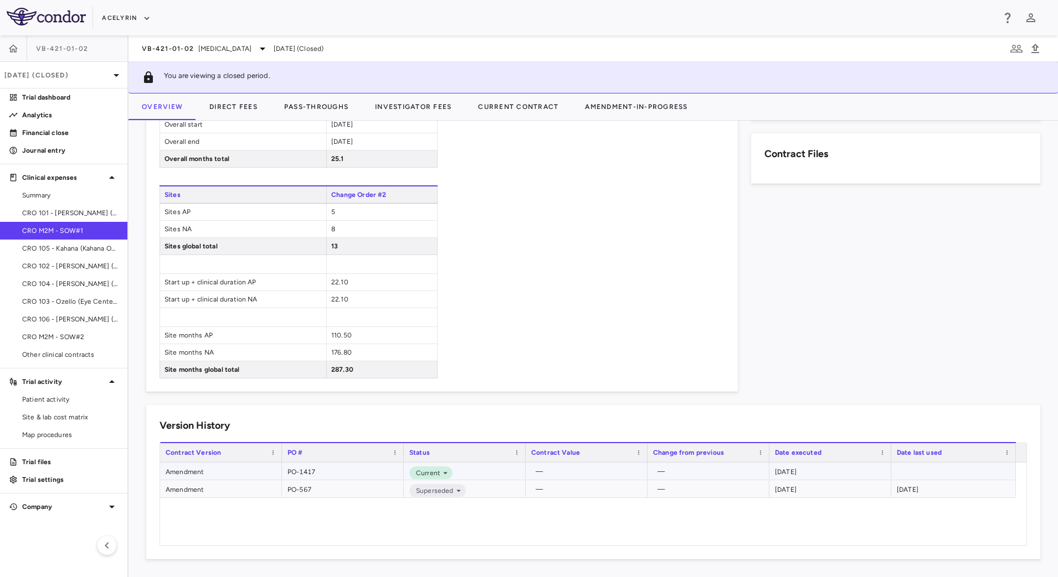
click at [326, 476] on div "PO-1417" at bounding box center [343, 471] width 122 height 17
click at [254, 470] on div "Amendment" at bounding box center [221, 471] width 122 height 17
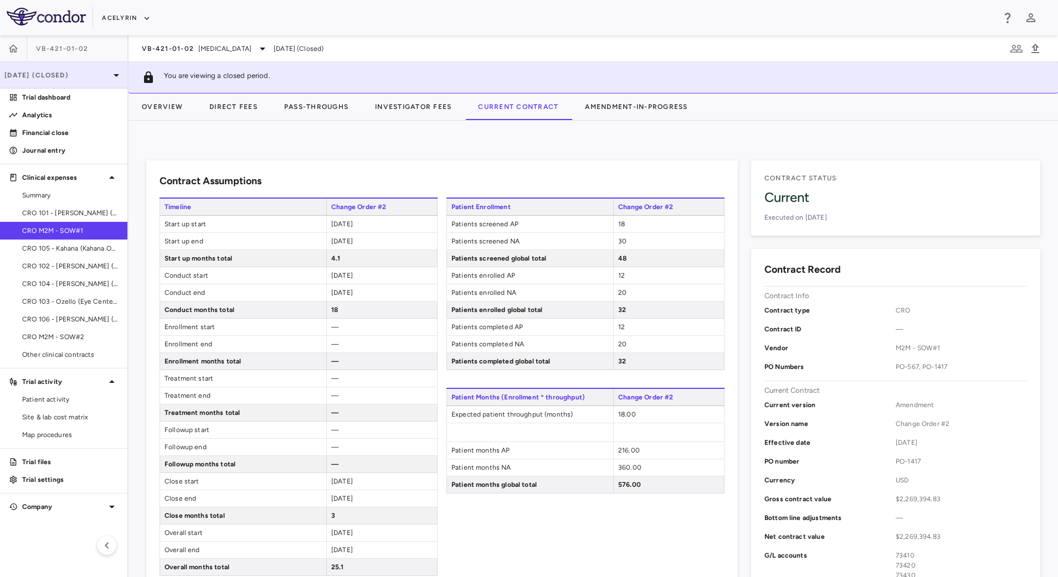
click at [86, 82] on div "Jan 2024 (Closed)" at bounding box center [63, 75] width 127 height 27
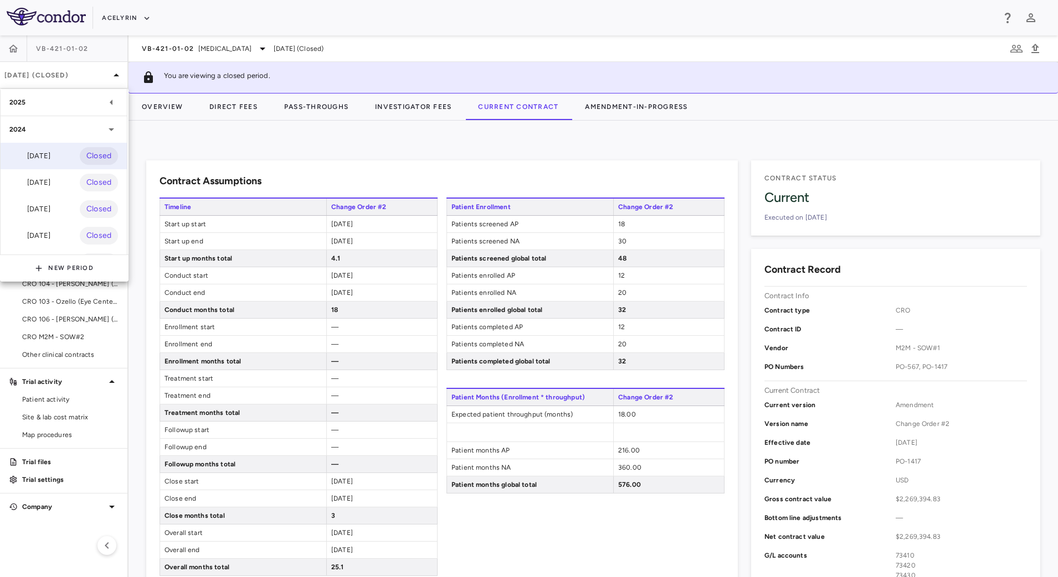
click at [48, 162] on div "[DATE]" at bounding box center [29, 155] width 41 height 13
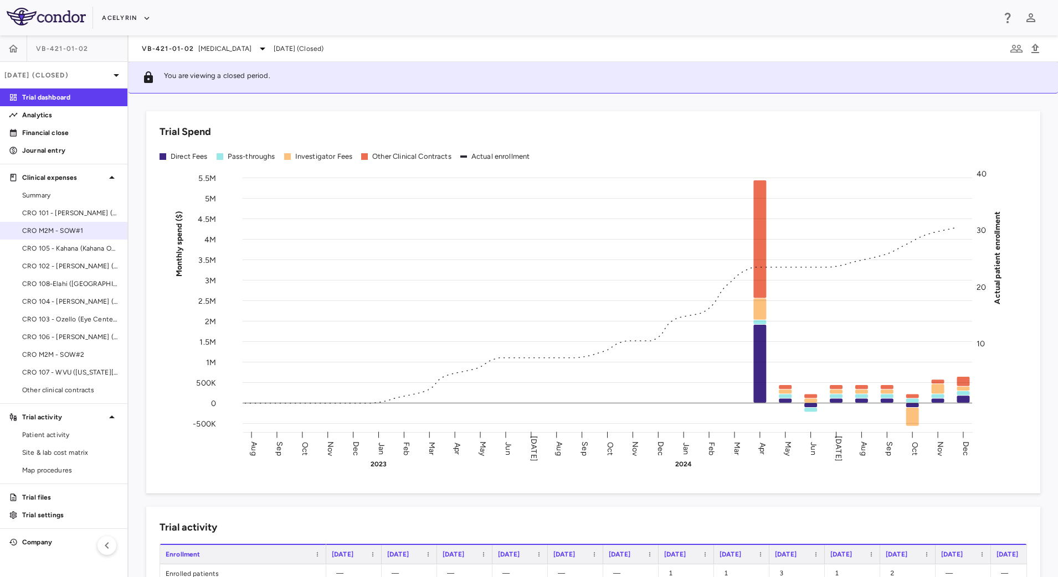
click at [86, 228] on span "CRO M2M - SOW#1" at bounding box center [70, 231] width 96 height 10
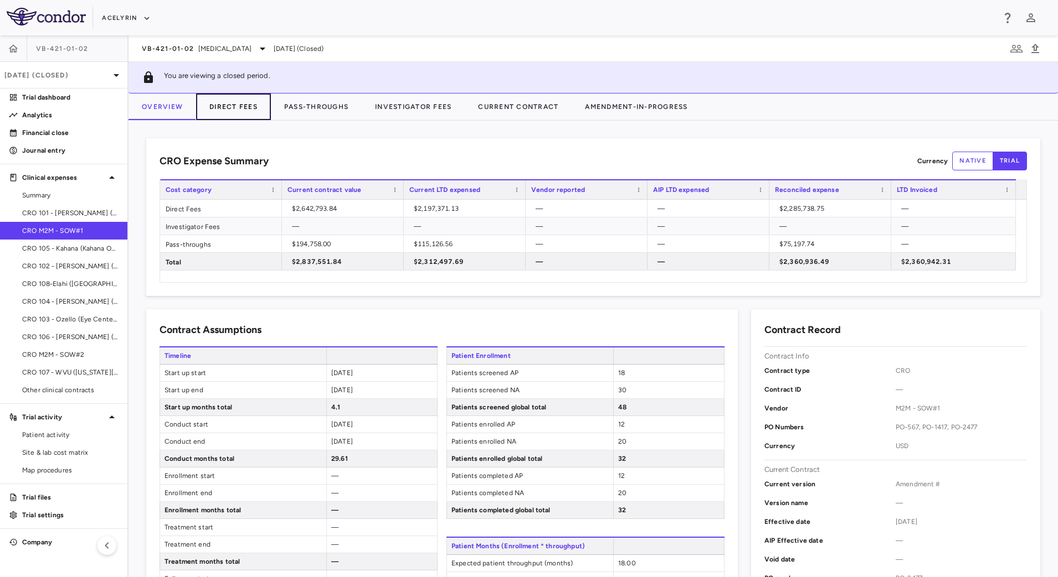
drag, startPoint x: 245, startPoint y: 112, endPoint x: 257, endPoint y: 118, distance: 13.6
click at [246, 112] on button "Direct Fees" at bounding box center [233, 107] width 75 height 27
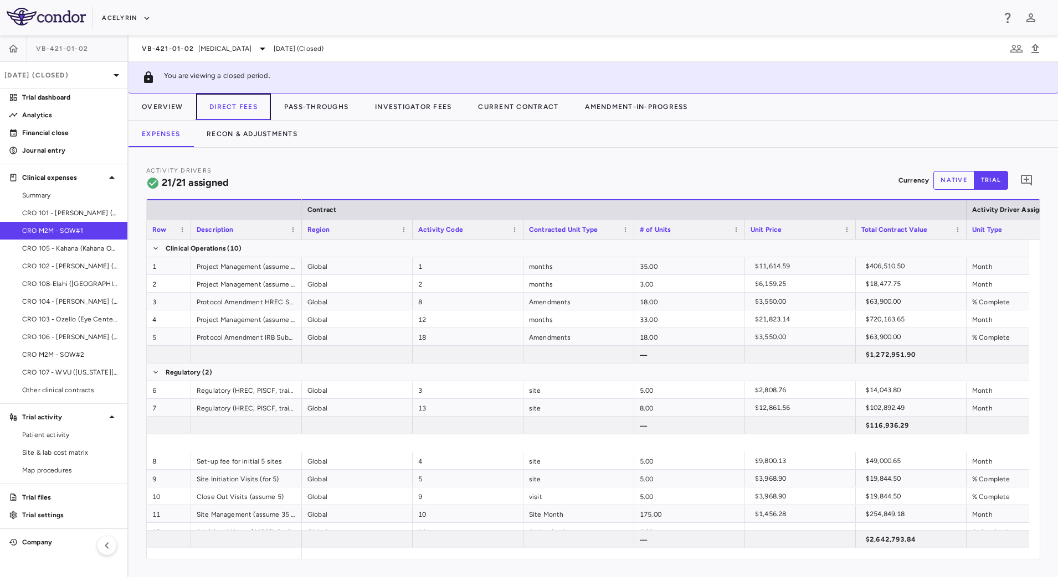
scroll to position [223, 0]
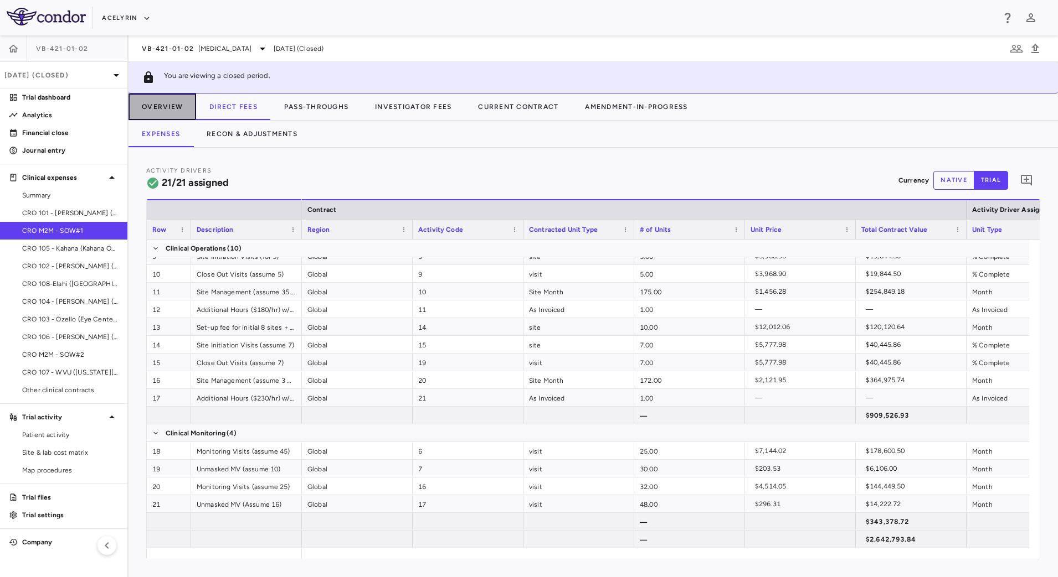
click at [152, 105] on button "Overview" at bounding box center [162, 107] width 68 height 27
